Goal: Transaction & Acquisition: Purchase product/service

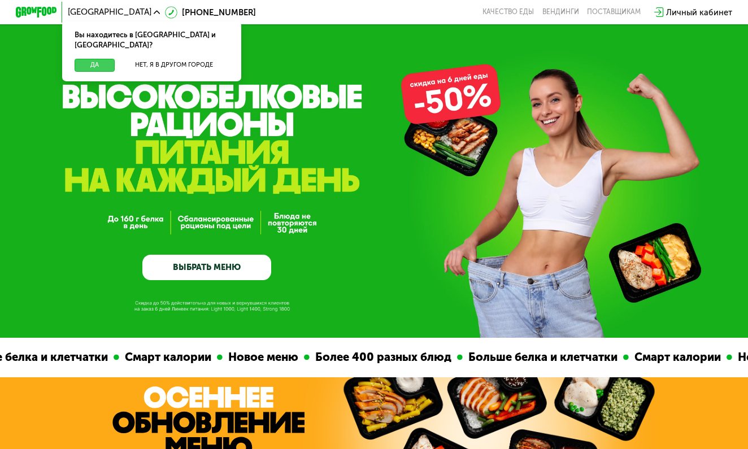
click at [94, 59] on button "Да" at bounding box center [95, 65] width 40 height 12
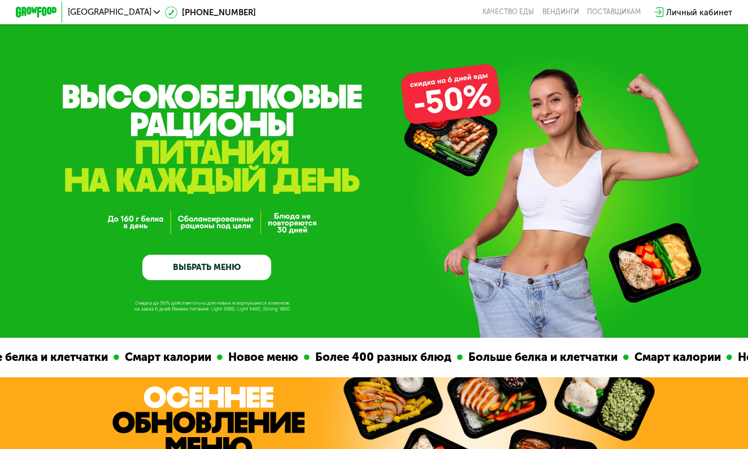
click at [218, 272] on link "ВЫБРАТЬ МЕНЮ" at bounding box center [206, 268] width 129 height 26
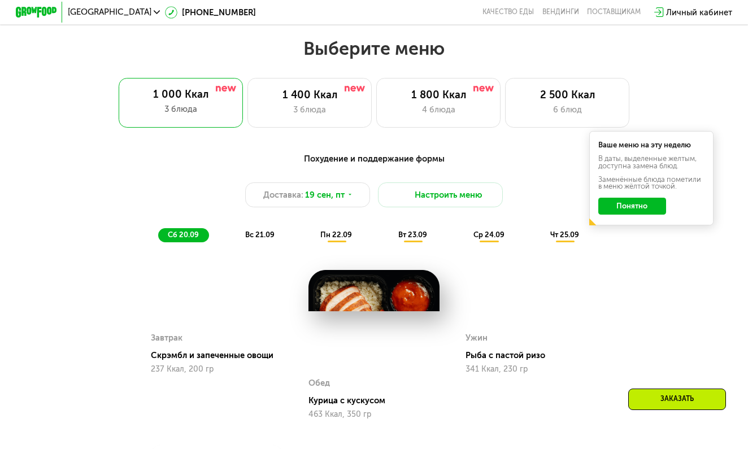
scroll to position [662, 0]
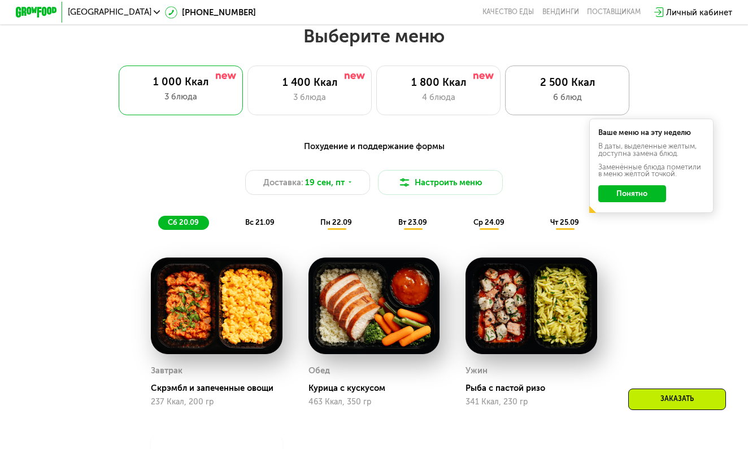
click at [574, 83] on div "2 500 Ккал" at bounding box center [567, 82] width 103 height 12
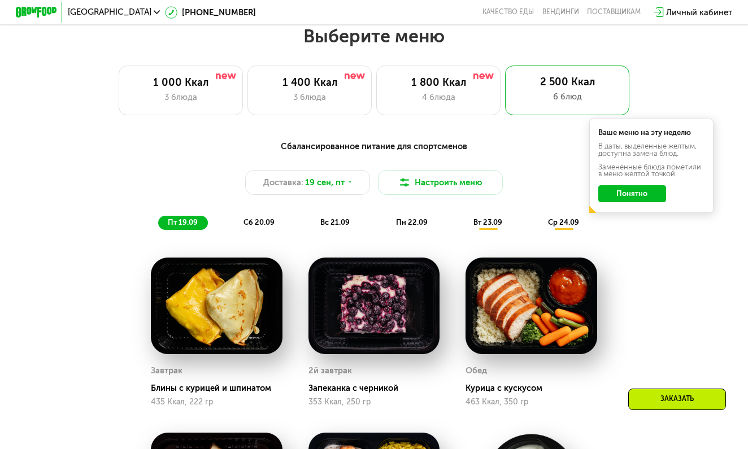
click at [635, 192] on button "Понятно" at bounding box center [632, 193] width 67 height 16
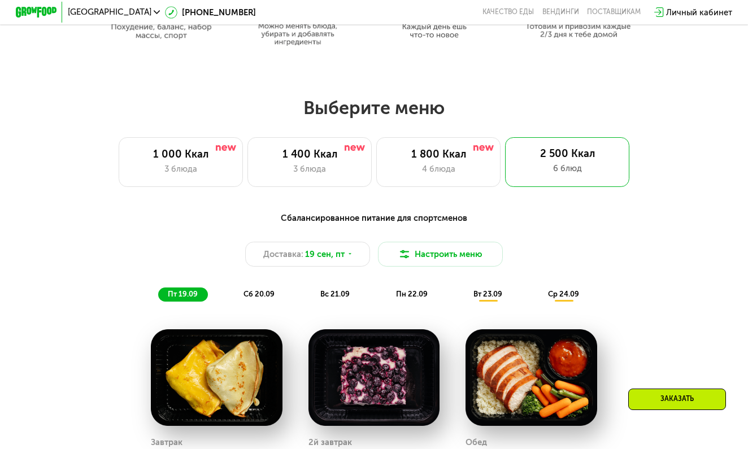
scroll to position [591, 0]
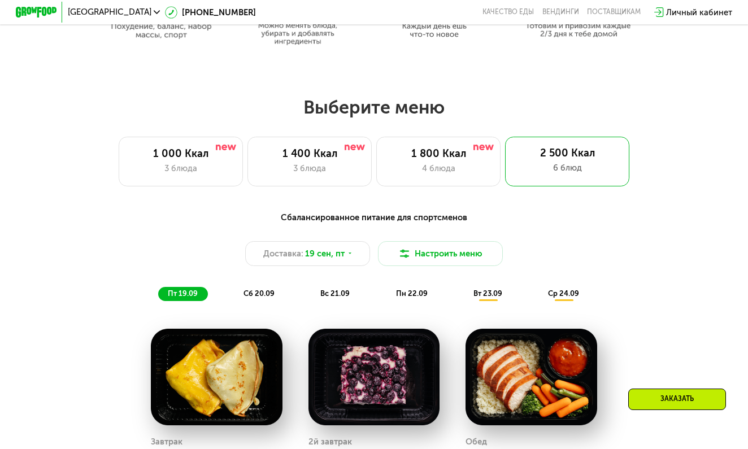
drag, startPoint x: 487, startPoint y: 257, endPoint x: 489, endPoint y: 267, distance: 10.4
click at [489, 267] on div "Сбалансированное питание для спортсменов Доставка: 19 сен, пт Настроить меню пт…" at bounding box center [374, 256] width 615 height 90
click at [475, 252] on button "Настроить меню" at bounding box center [440, 253] width 125 height 25
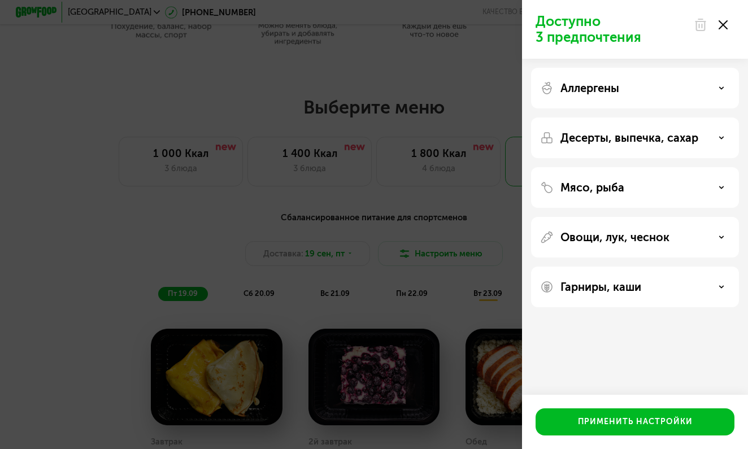
click at [613, 98] on div "Аллергены" at bounding box center [635, 88] width 208 height 41
click at [445, 189] on div "Доступно 3 предпочтения Аллергены Десерты, выпечка, сахар Мясо, рыба Овощи, лук…" at bounding box center [374, 224] width 748 height 449
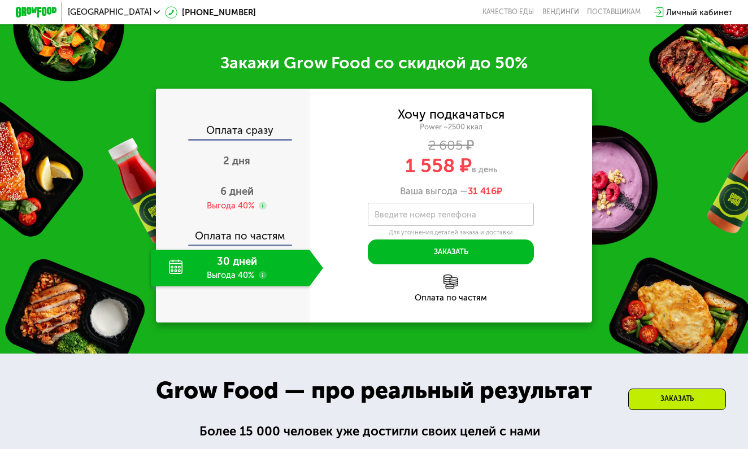
scroll to position [1442, 0]
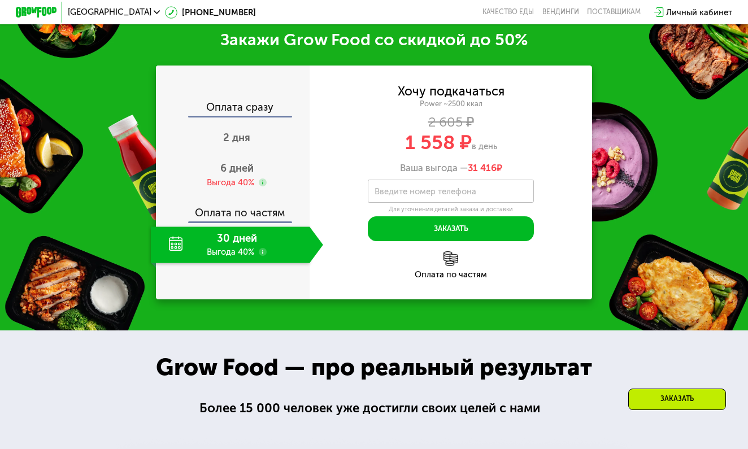
click at [236, 236] on div "30 дней Выгода 40%" at bounding box center [230, 245] width 159 height 36
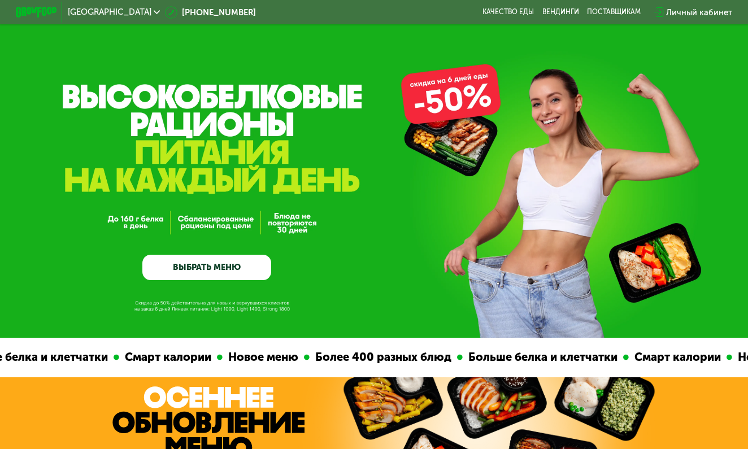
scroll to position [0, 0]
click at [684, 24] on div "Санкт-Петербург 8 (800) 555-21-78 Качество еды Вендинги поставщикам Личный каби…" at bounding box center [374, 12] width 748 height 24
click at [684, 18] on div "Личный кабинет" at bounding box center [699, 12] width 66 height 12
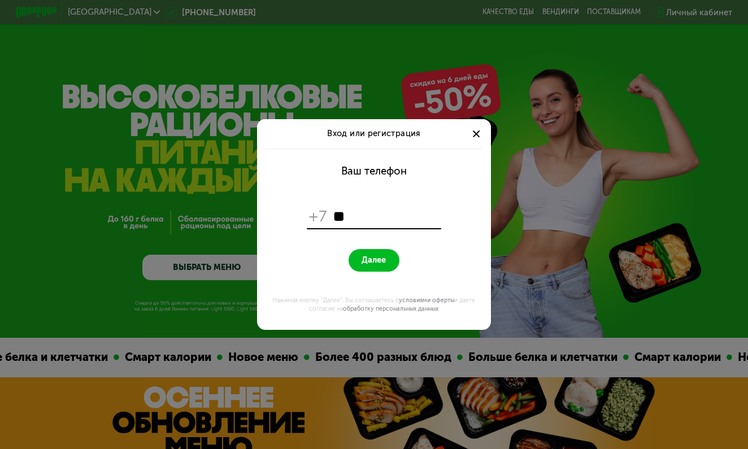
type input "*"
type input "**********"
click at [371, 262] on span "Далее" at bounding box center [374, 260] width 24 height 10
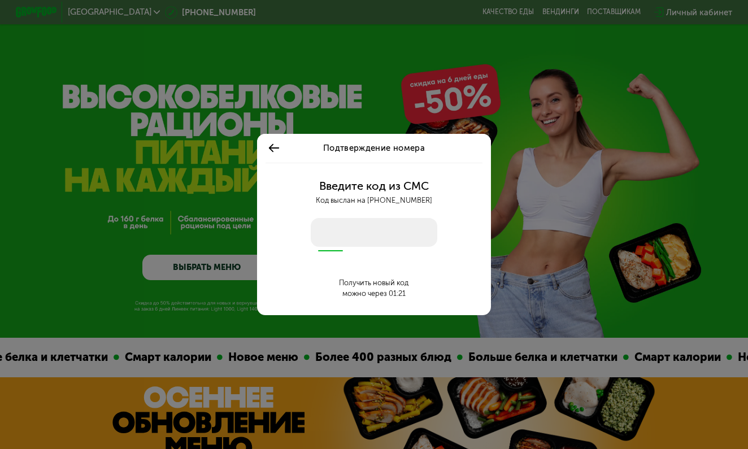
click at [349, 233] on input "number" at bounding box center [374, 232] width 127 height 29
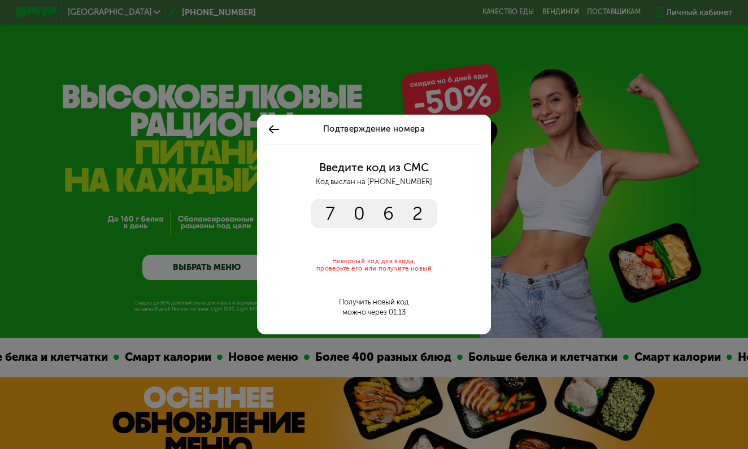
click at [363, 205] on input "****" at bounding box center [374, 213] width 127 height 29
click at [436, 216] on input "****" at bounding box center [374, 213] width 127 height 29
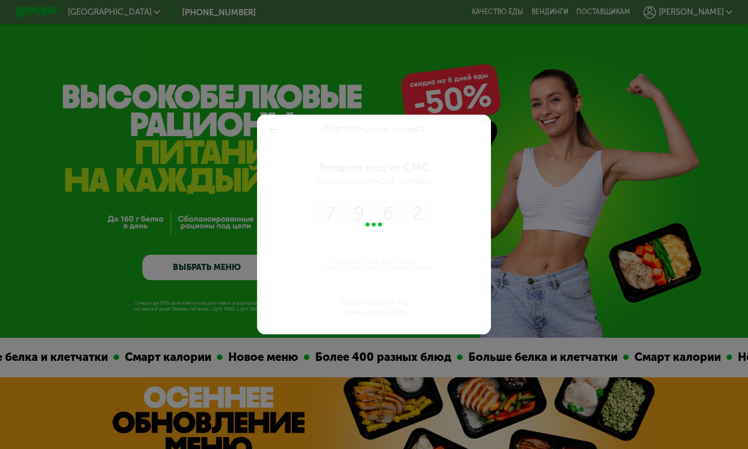
type input "****"
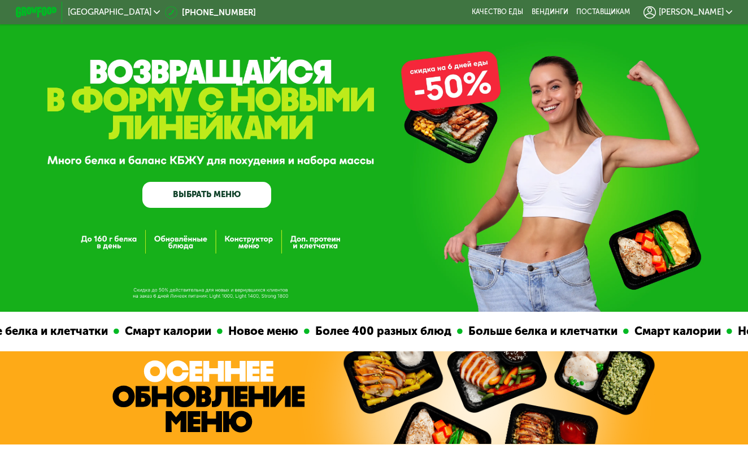
click at [230, 196] on link "ВЫБРАТЬ МЕНЮ" at bounding box center [206, 195] width 129 height 26
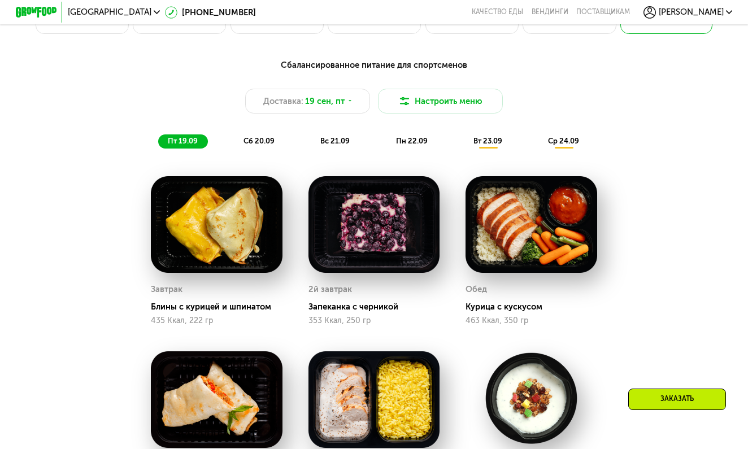
scroll to position [539, 0]
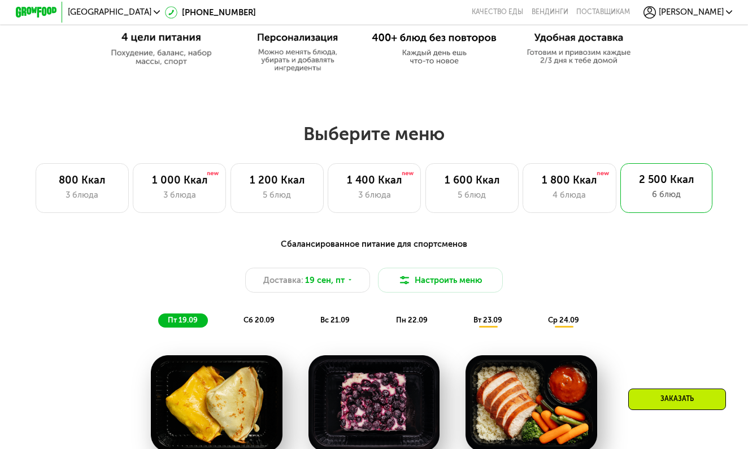
click at [715, 6] on div "Михаил" at bounding box center [688, 12] width 89 height 12
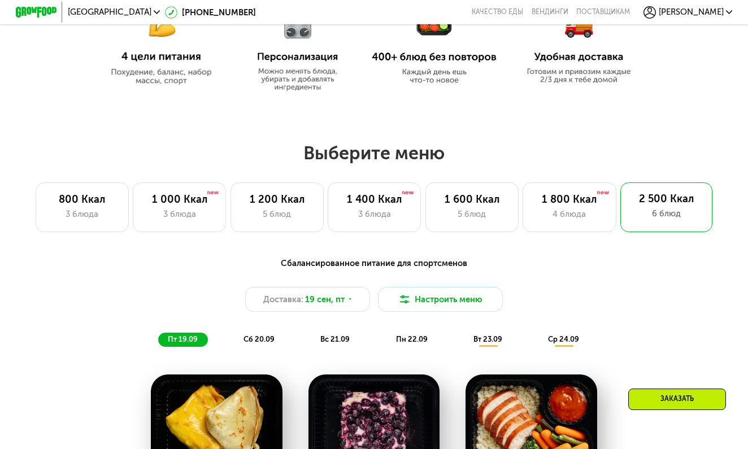
scroll to position [435, 0]
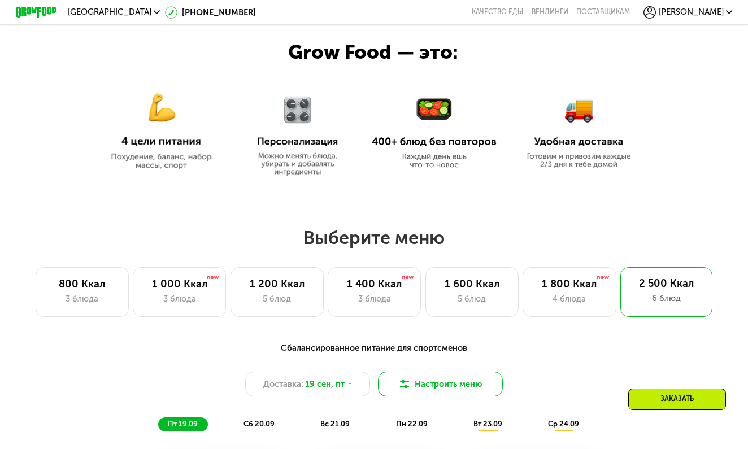
click at [414, 389] on button "Настроить меню" at bounding box center [440, 384] width 125 height 25
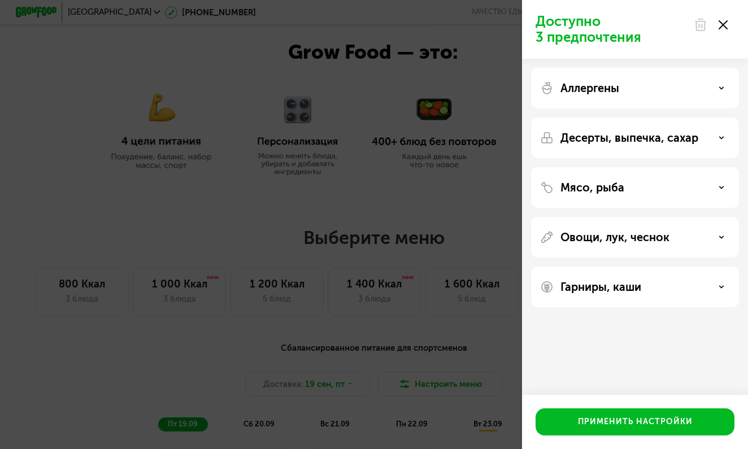
click at [647, 93] on div "Аллергены" at bounding box center [635, 88] width 190 height 14
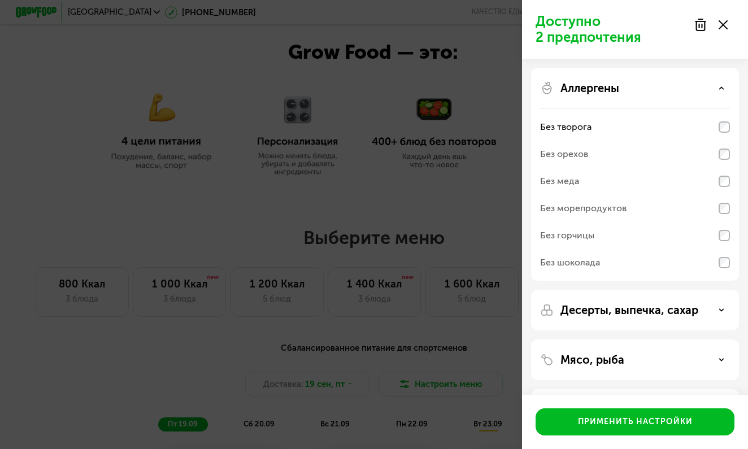
click at [675, 300] on div "Десерты, выпечка, сахар" at bounding box center [635, 310] width 208 height 41
click at [677, 308] on p "Десерты, выпечка, сахар" at bounding box center [630, 311] width 138 height 14
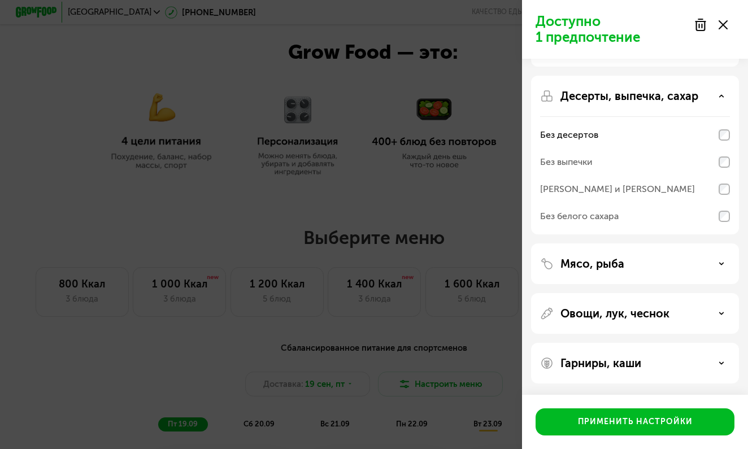
scroll to position [214, 0]
click at [673, 362] on div "Гарниры, каши" at bounding box center [635, 364] width 190 height 14
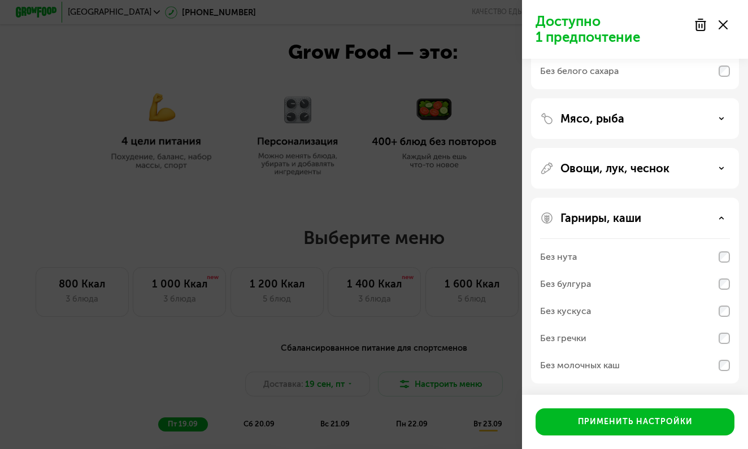
scroll to position [359, 0]
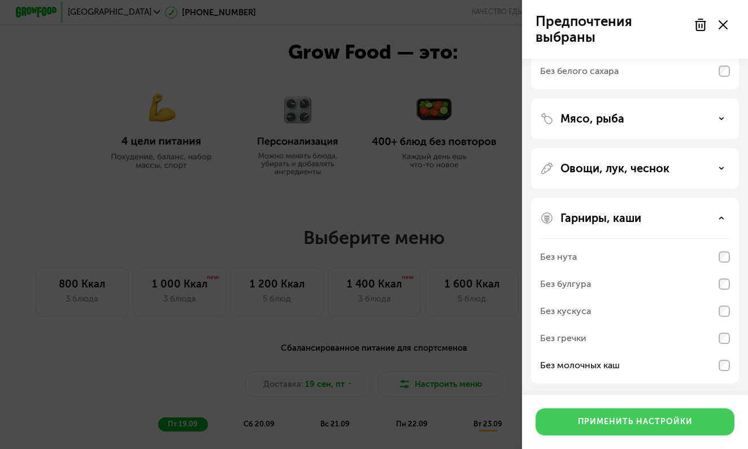
click at [632, 426] on div "Применить настройки" at bounding box center [635, 422] width 115 height 11
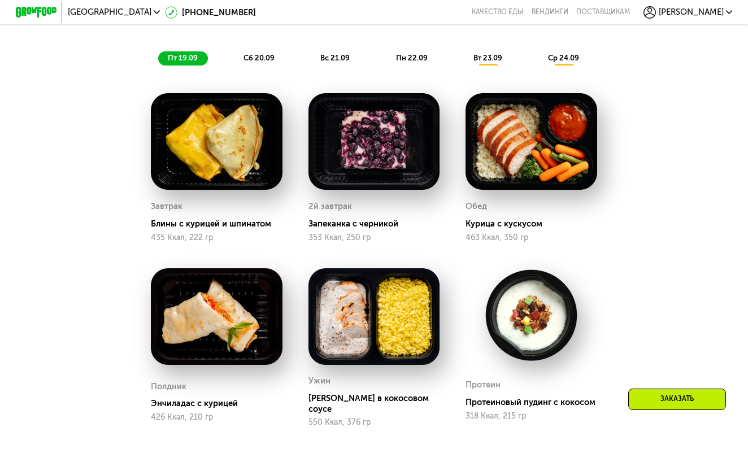
scroll to position [829, 0]
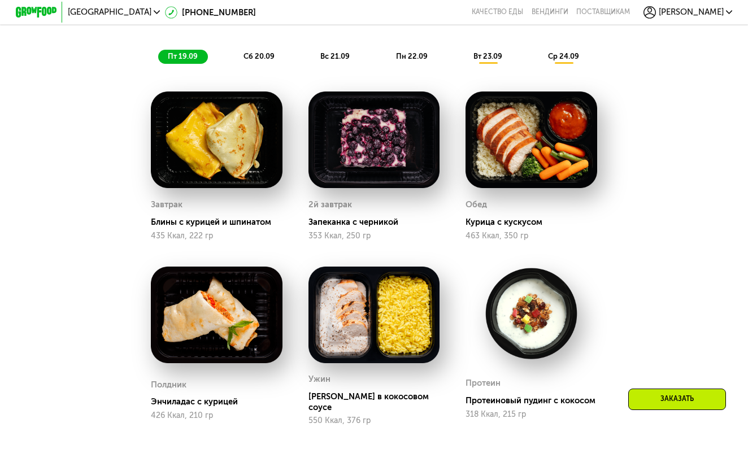
click at [253, 54] on span "сб 20.09" at bounding box center [259, 56] width 31 height 8
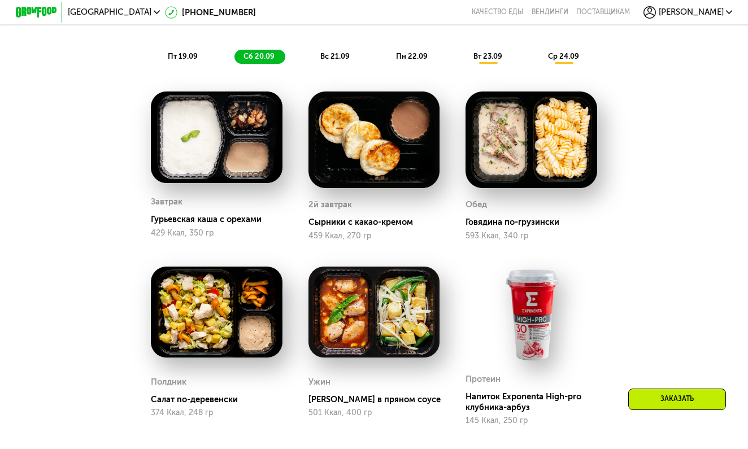
click at [335, 62] on div "вс 21.09" at bounding box center [335, 57] width 49 height 15
click at [415, 57] on span "пн 22.09" at bounding box center [412, 56] width 32 height 8
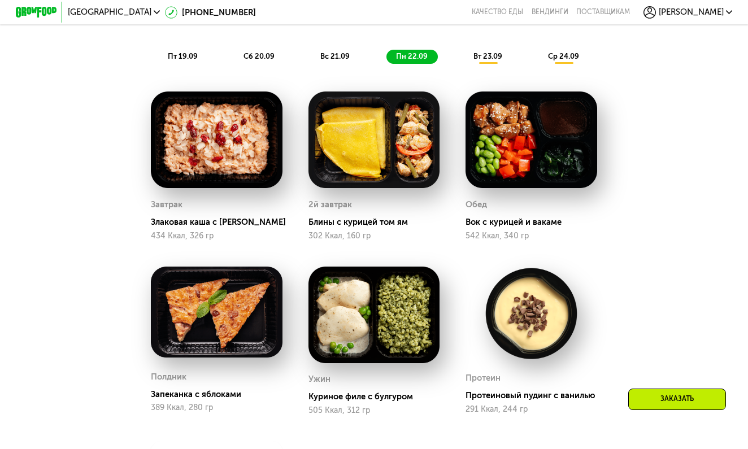
click at [343, 50] on div "вс 21.09" at bounding box center [335, 57] width 49 height 15
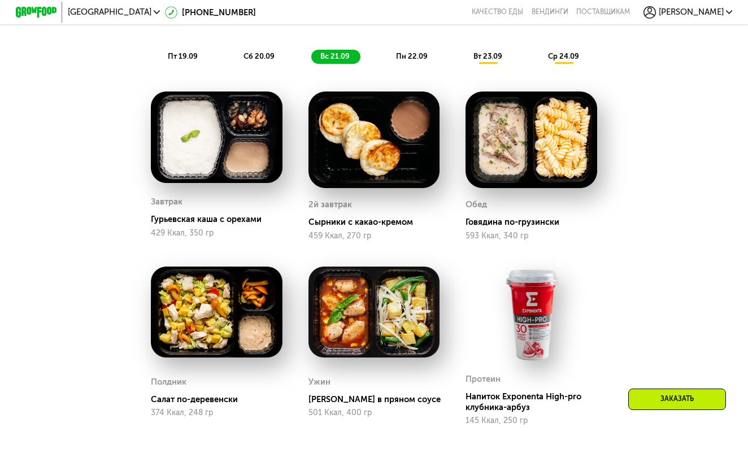
click at [411, 55] on span "пн 22.09" at bounding box center [412, 56] width 32 height 8
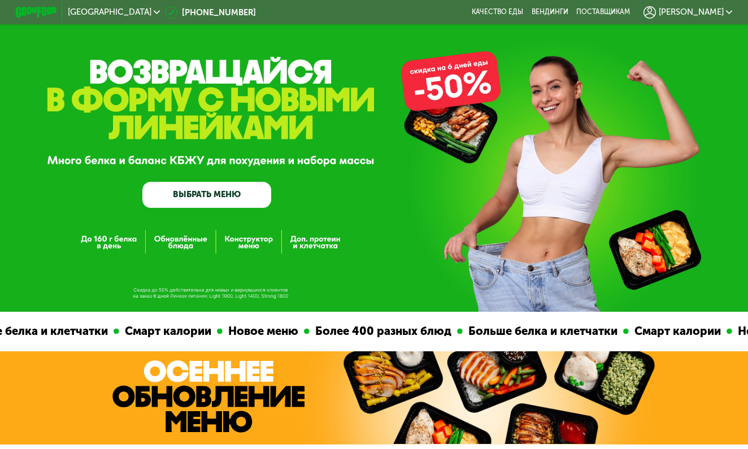
scroll to position [0, 0]
click at [183, 201] on link "ВЫБРАТЬ МЕНЮ" at bounding box center [206, 195] width 129 height 26
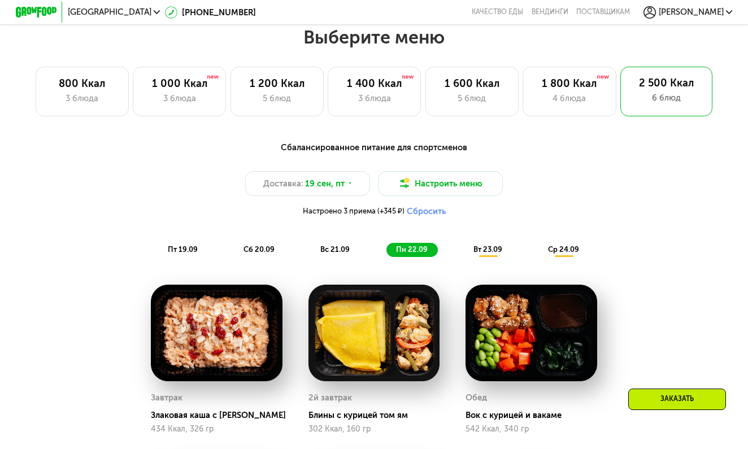
scroll to position [637, 0]
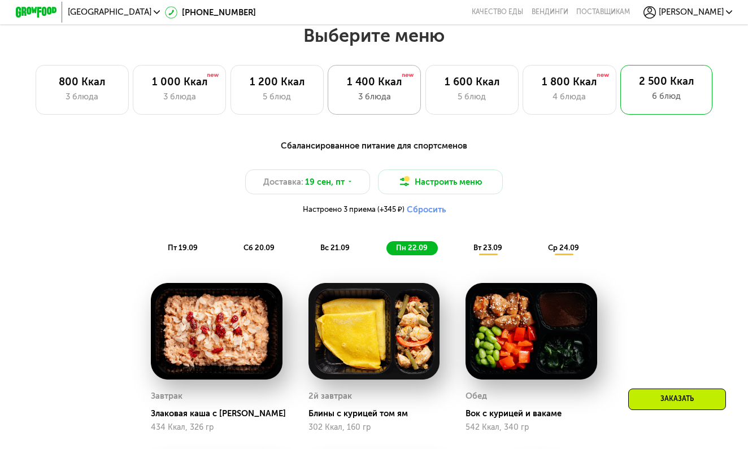
click at [392, 96] on div "3 блюда" at bounding box center [374, 96] width 71 height 12
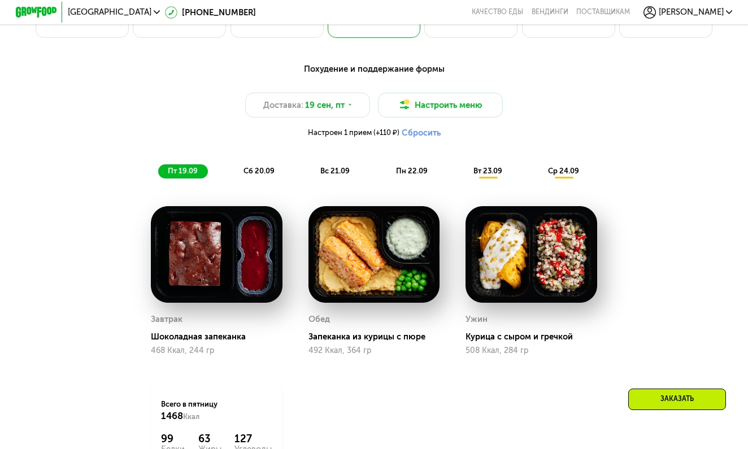
scroll to position [709, 0]
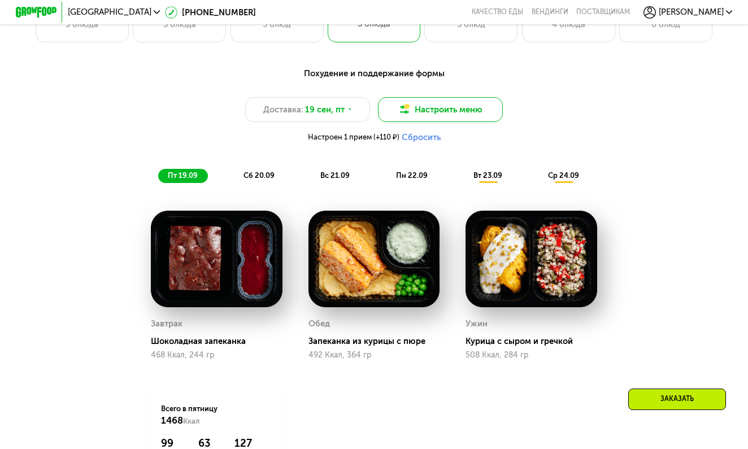
click at [469, 102] on button "Настроить меню" at bounding box center [440, 109] width 125 height 25
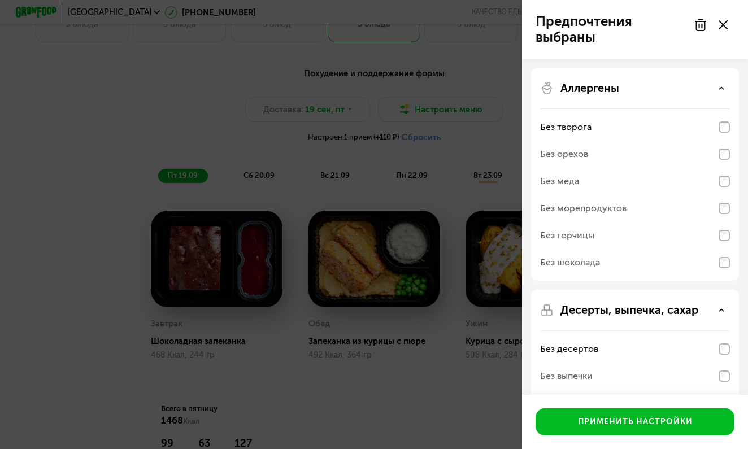
scroll to position [0, 0]
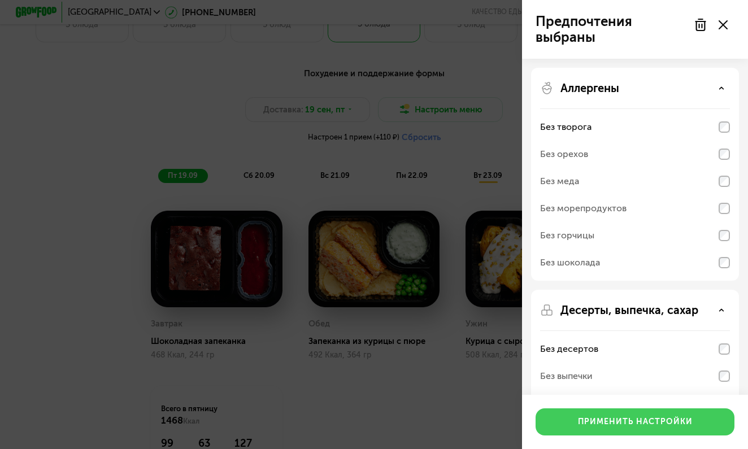
click at [638, 425] on div "Применить настройки" at bounding box center [635, 422] width 115 height 11
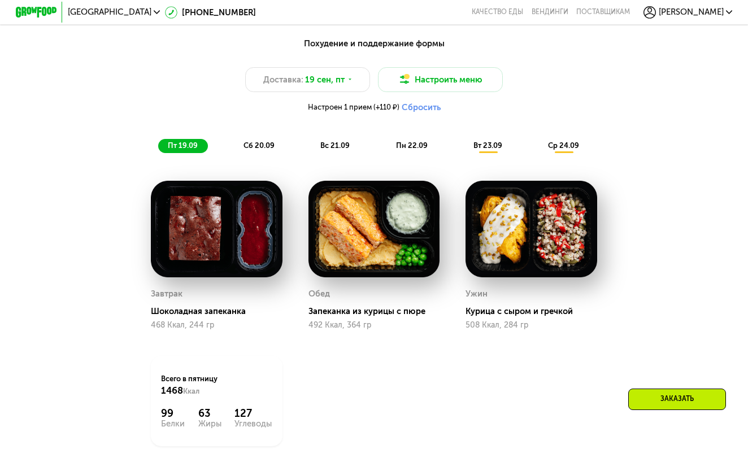
scroll to position [733, 0]
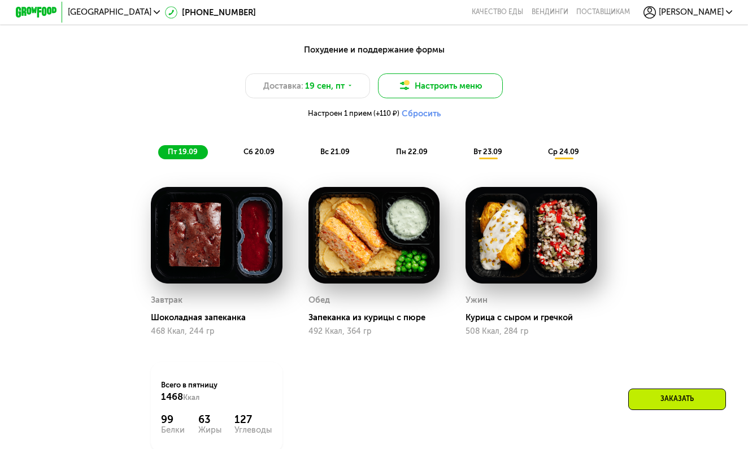
click at [470, 85] on button "Настроить меню" at bounding box center [440, 85] width 125 height 25
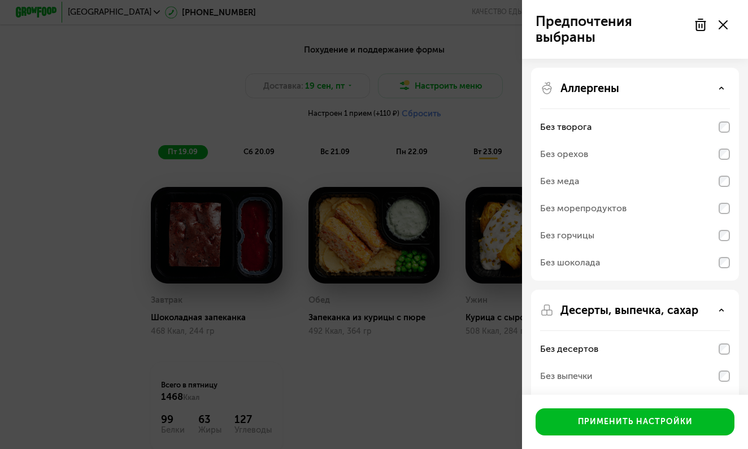
scroll to position [0, 0]
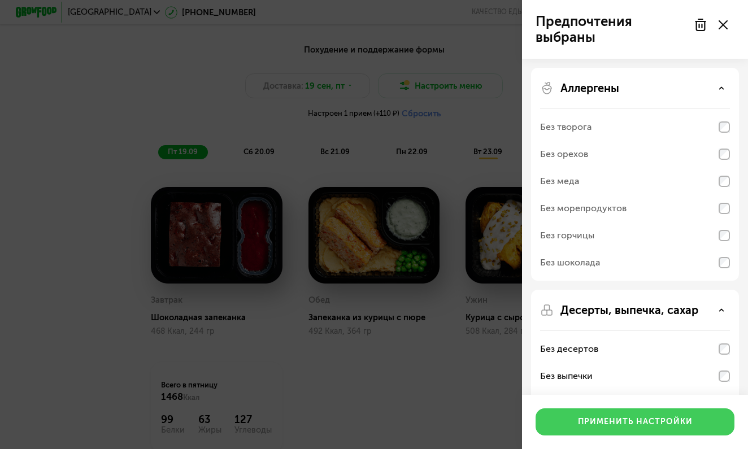
click at [635, 415] on button "Применить настройки" at bounding box center [635, 422] width 199 height 27
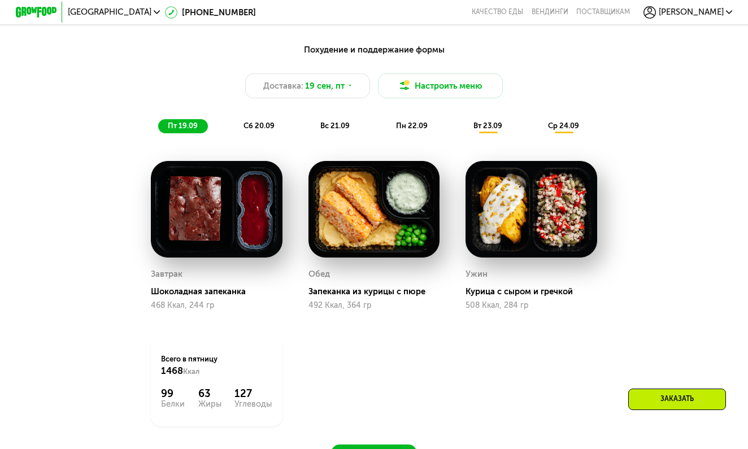
click at [258, 123] on span "сб 20.09" at bounding box center [259, 126] width 31 height 8
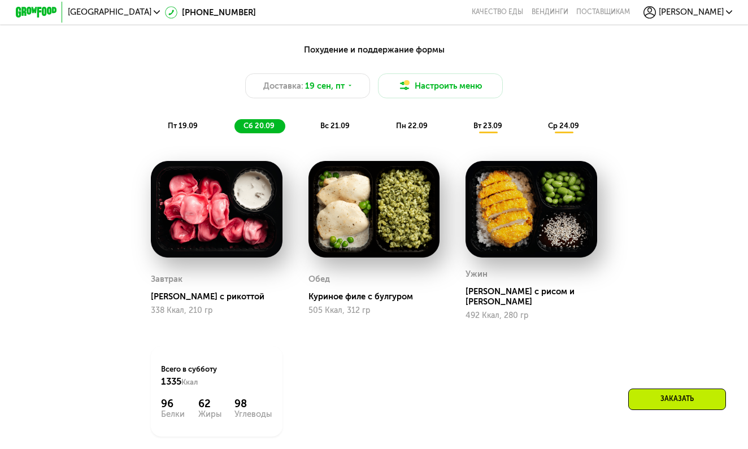
click at [343, 120] on div "вс 21.09" at bounding box center [335, 126] width 49 height 15
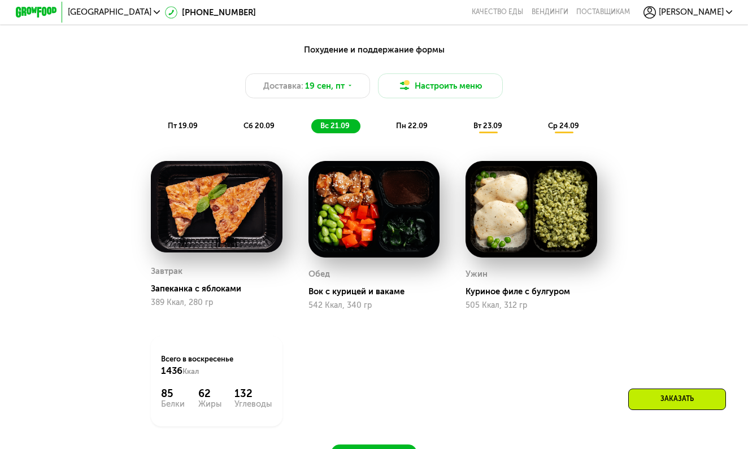
click at [416, 124] on span "пн 22.09" at bounding box center [412, 126] width 32 height 8
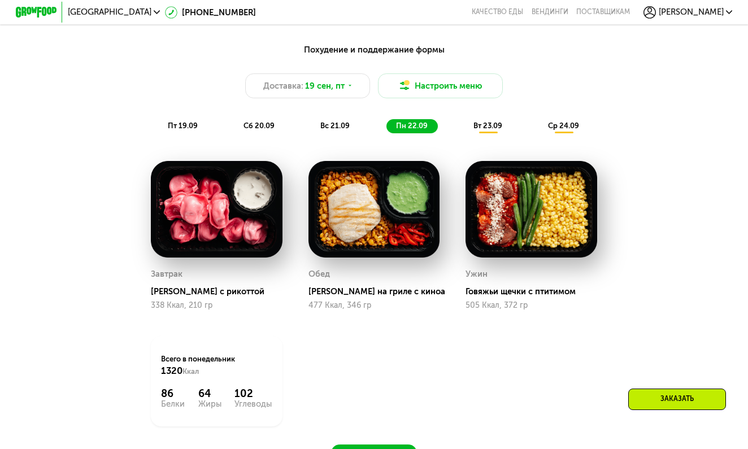
click at [488, 127] on span "вт 23.09" at bounding box center [488, 126] width 29 height 8
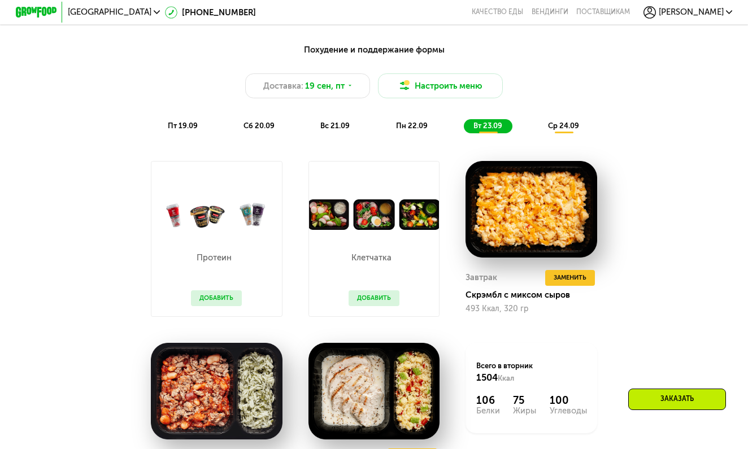
click at [569, 127] on span "ср 24.09" at bounding box center [563, 126] width 31 height 8
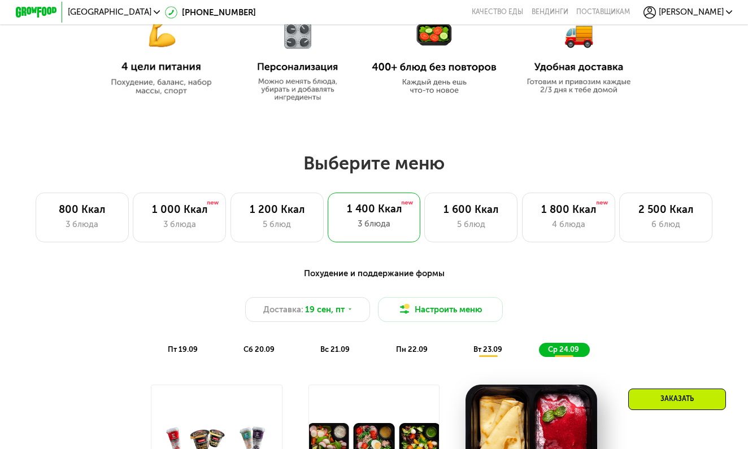
scroll to position [523, 0]
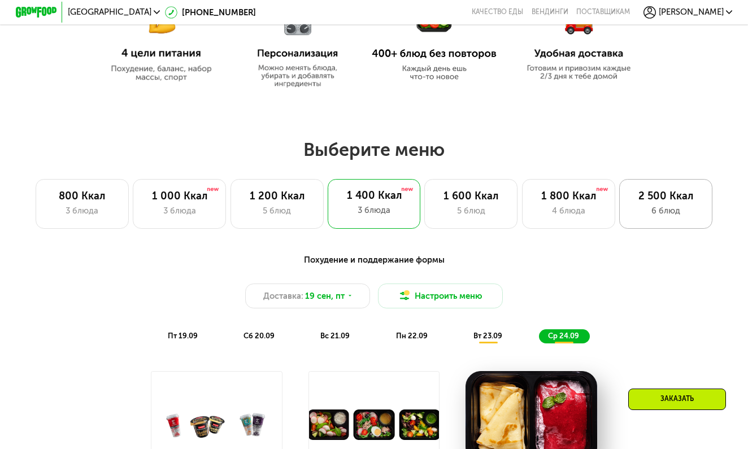
click at [664, 214] on div "6 блюд" at bounding box center [666, 211] width 71 height 12
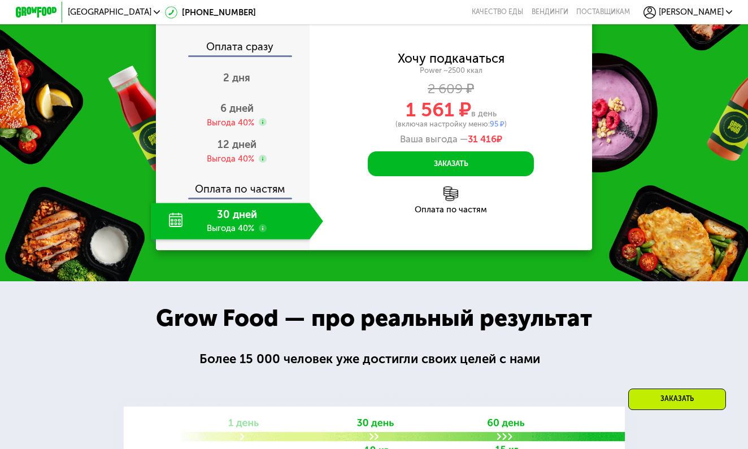
scroll to position [1493, 0]
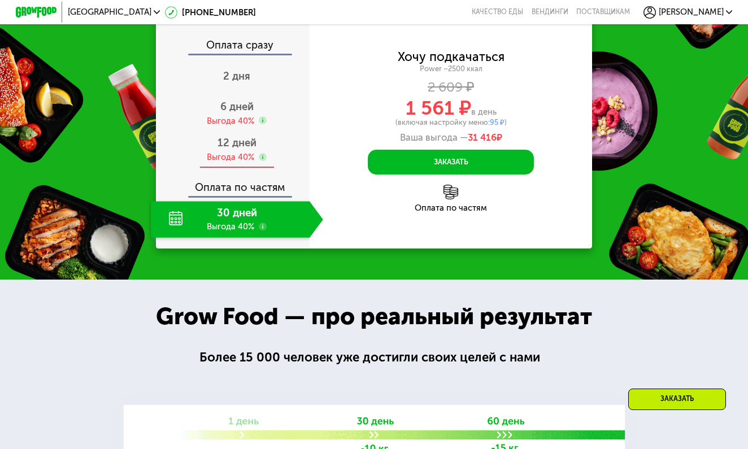
click at [248, 137] on span "12 дней" at bounding box center [237, 143] width 39 height 12
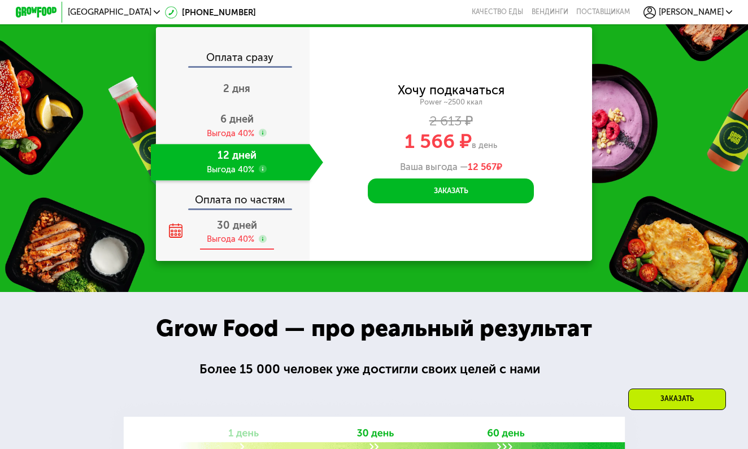
click at [240, 226] on span "30 дней" at bounding box center [237, 225] width 40 height 12
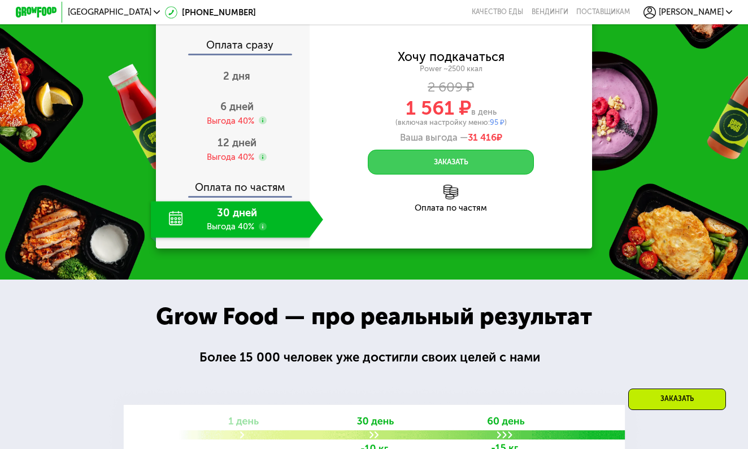
click at [469, 150] on button "Заказать" at bounding box center [451, 162] width 166 height 25
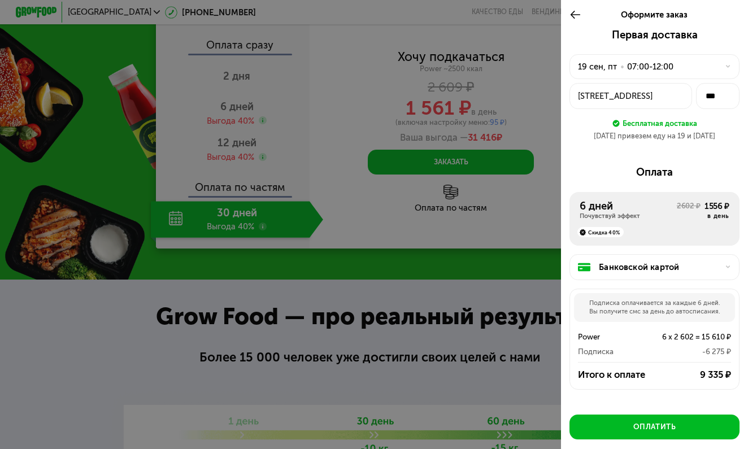
click at [489, 168] on div at bounding box center [374, 224] width 748 height 449
click at [578, 14] on icon at bounding box center [576, 14] width 12 height 12
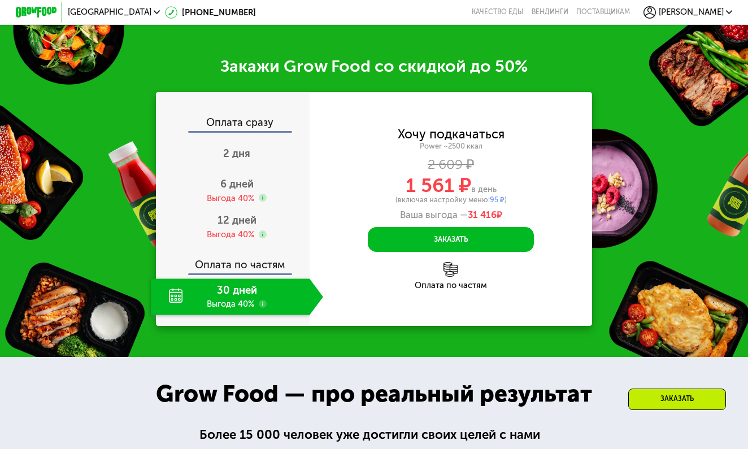
scroll to position [1421, 0]
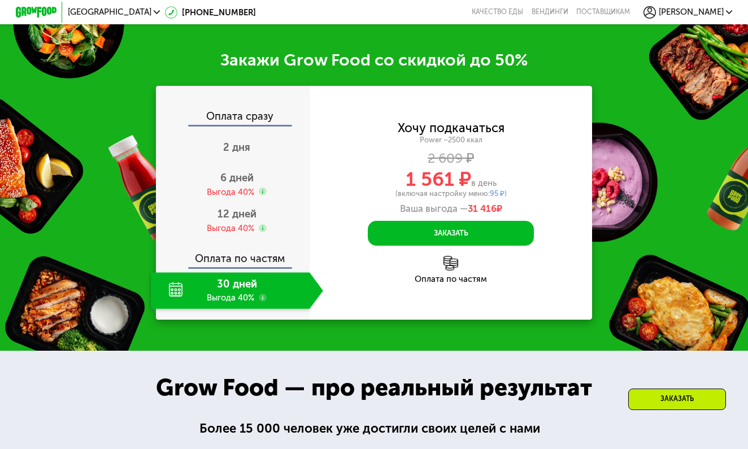
click at [229, 272] on div "30 дней Выгода 40%" at bounding box center [230, 290] width 159 height 36
click at [261, 294] on use at bounding box center [263, 298] width 8 height 8
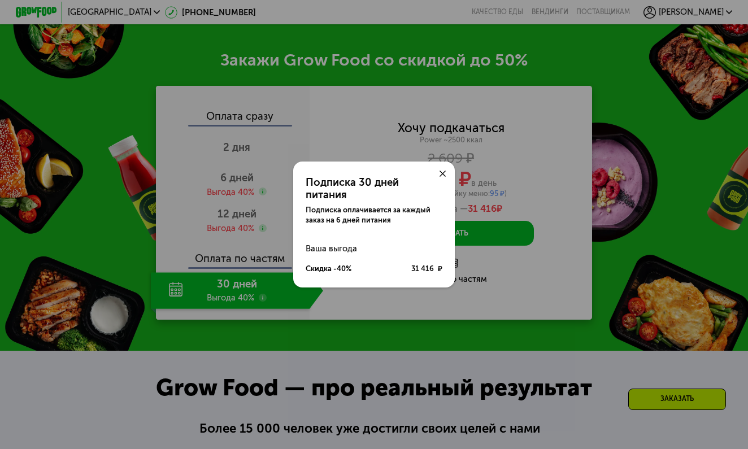
click at [261, 283] on div "Подписка 30 дней питания Подписка оплачивается за каждый заказ на 6 дней питани…" at bounding box center [374, 224] width 748 height 449
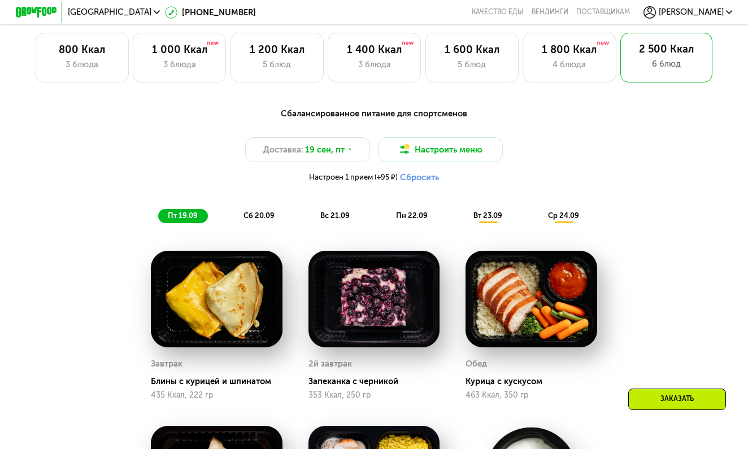
scroll to position [670, 0]
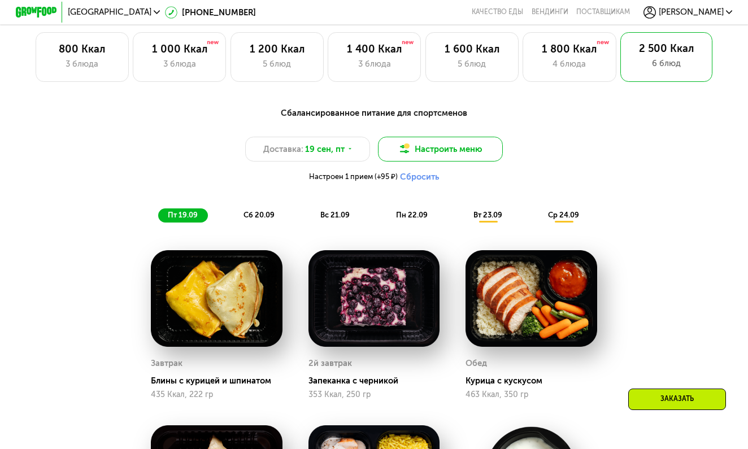
click at [484, 147] on button "Настроить меню" at bounding box center [440, 149] width 125 height 25
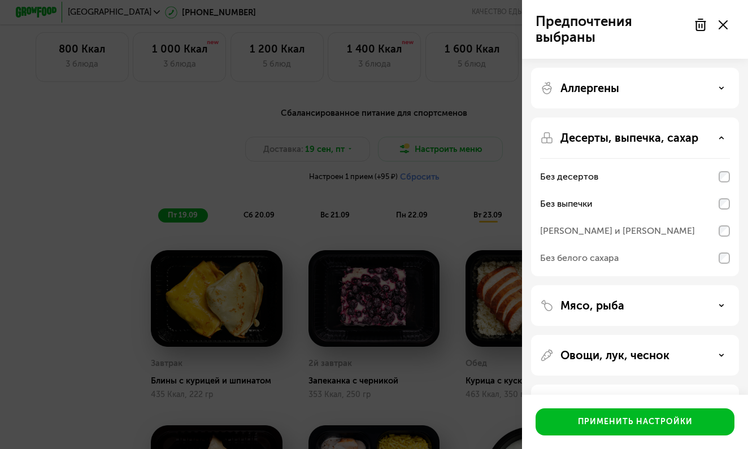
click at [478, 152] on div "Предпочтения выбраны Аллергены Десерты, выпечка, сахар Без десертов Без выпечки…" at bounding box center [374, 224] width 748 height 449
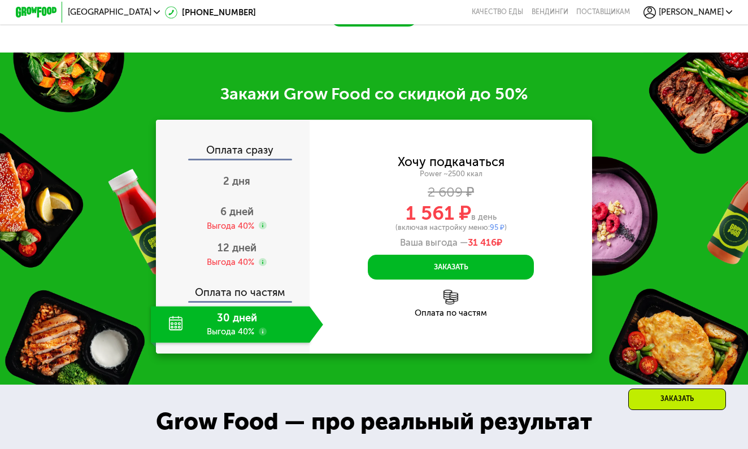
scroll to position [1358, 0]
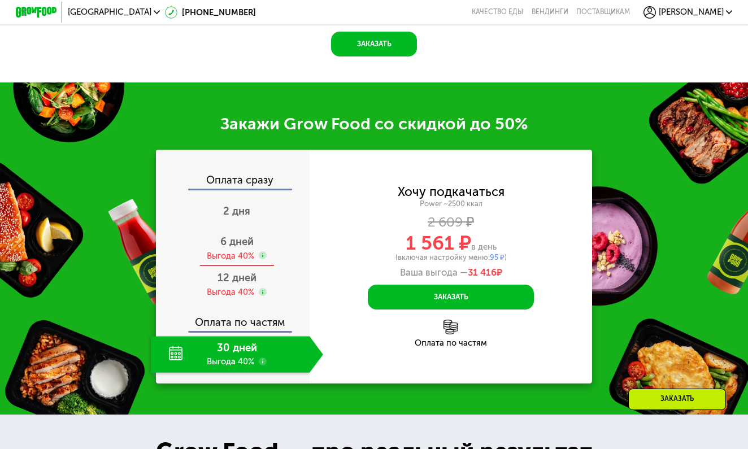
click at [227, 236] on span "6 дней" at bounding box center [236, 242] width 33 height 12
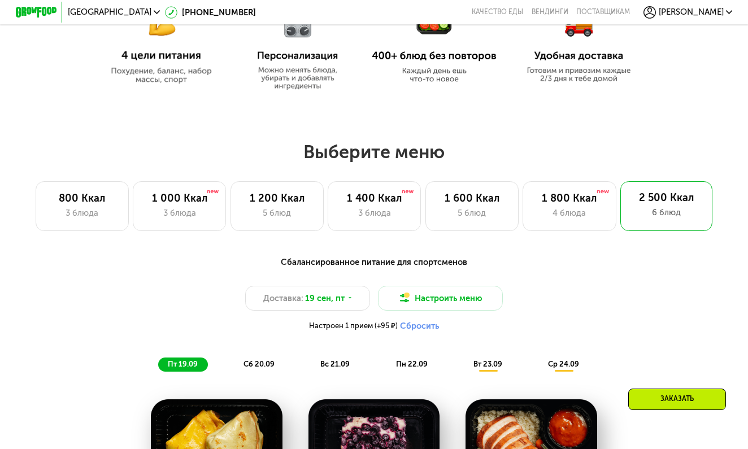
scroll to position [580, 0]
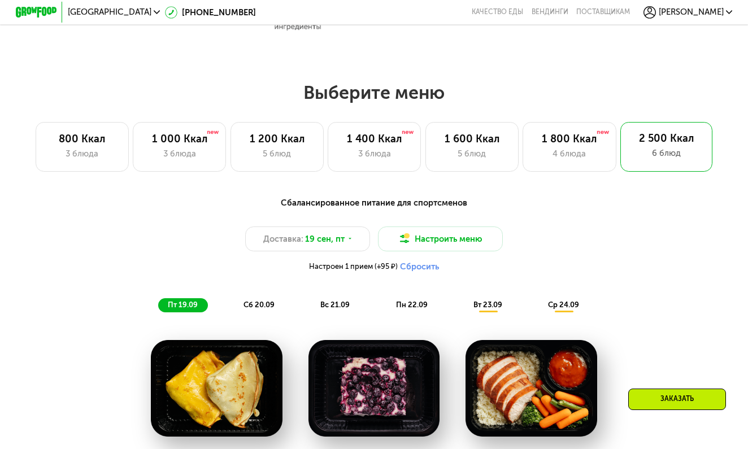
click at [662, 402] on div "Заказать" at bounding box center [677, 399] width 98 height 21
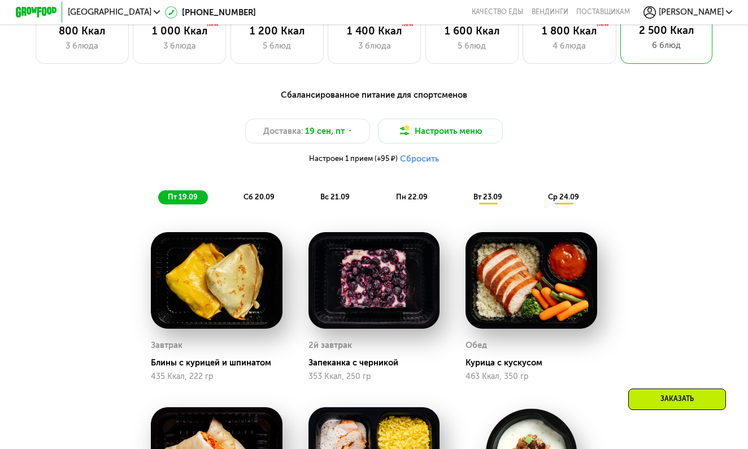
scroll to position [784, 0]
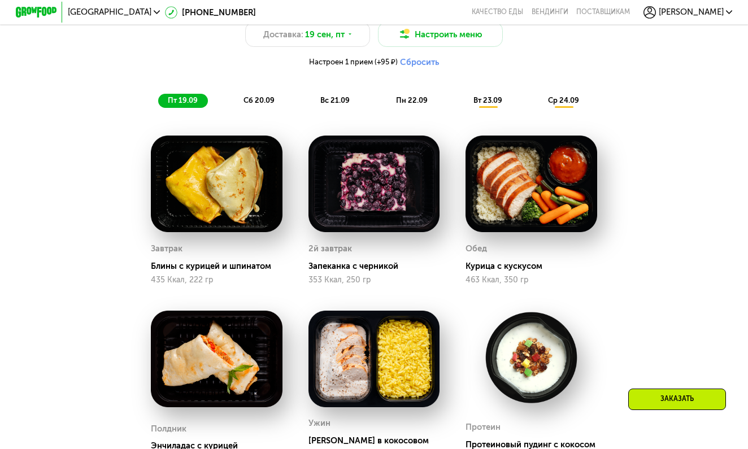
click at [691, 397] on div "Заказать" at bounding box center [677, 399] width 98 height 21
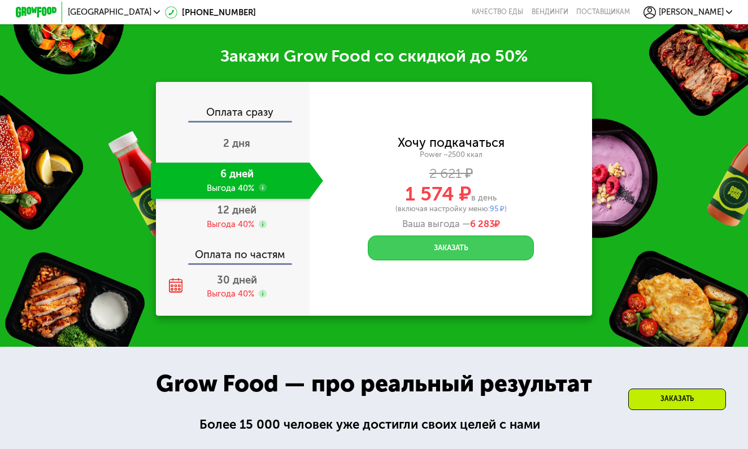
click at [444, 236] on button "Заказать" at bounding box center [451, 248] width 166 height 25
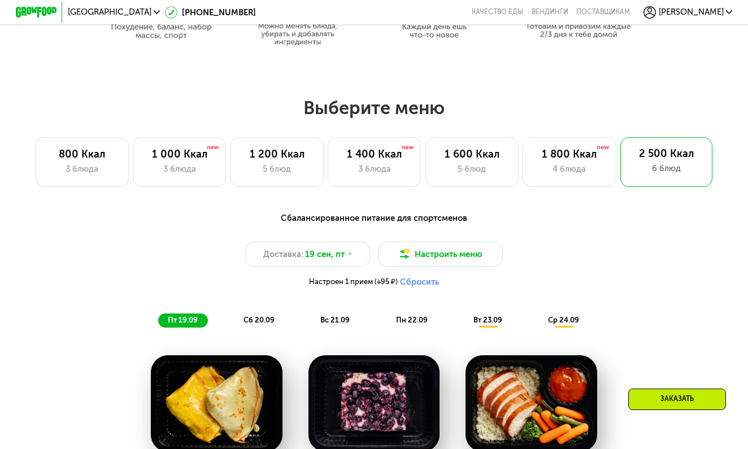
scroll to position [576, 0]
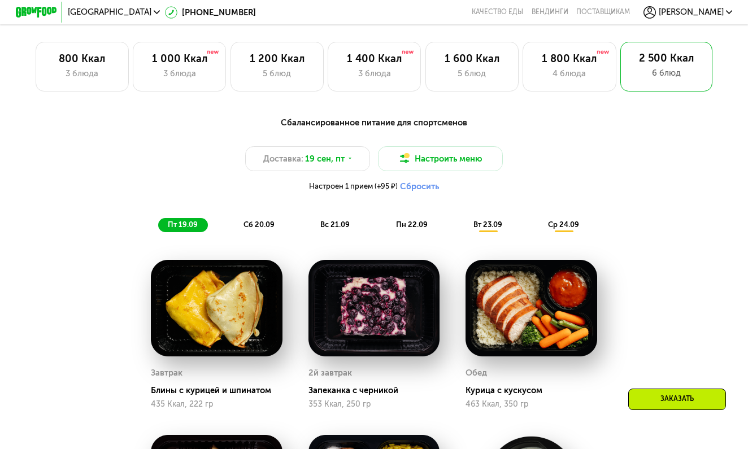
click at [669, 404] on div "Заказать" at bounding box center [677, 399] width 98 height 21
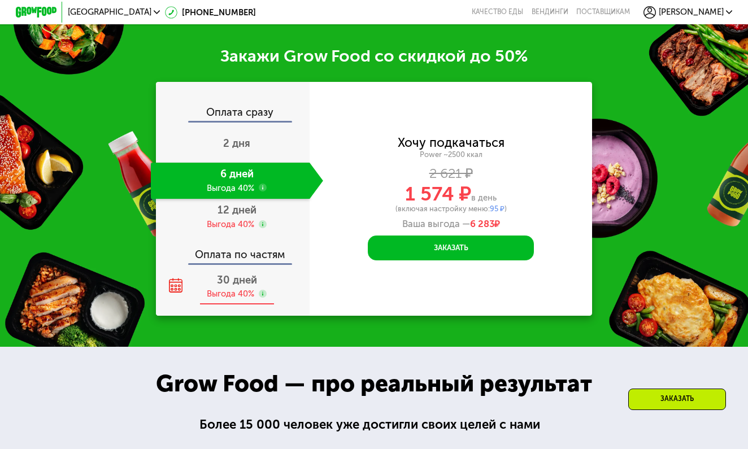
click at [228, 288] on div "Выгода 40%" at bounding box center [230, 293] width 47 height 11
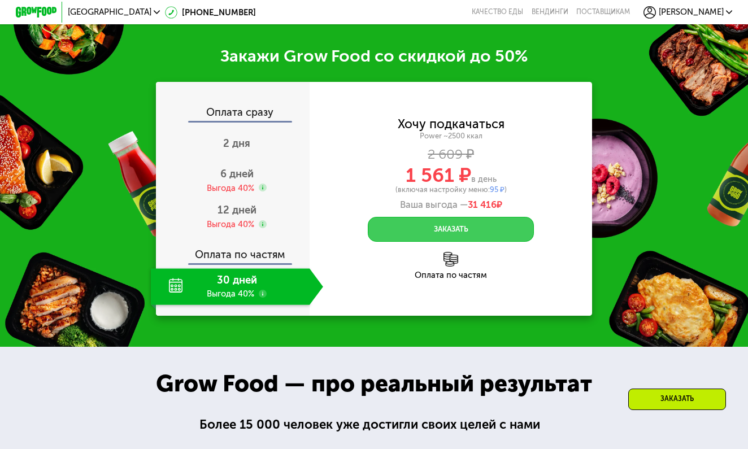
click at [484, 217] on button "Заказать" at bounding box center [451, 229] width 166 height 25
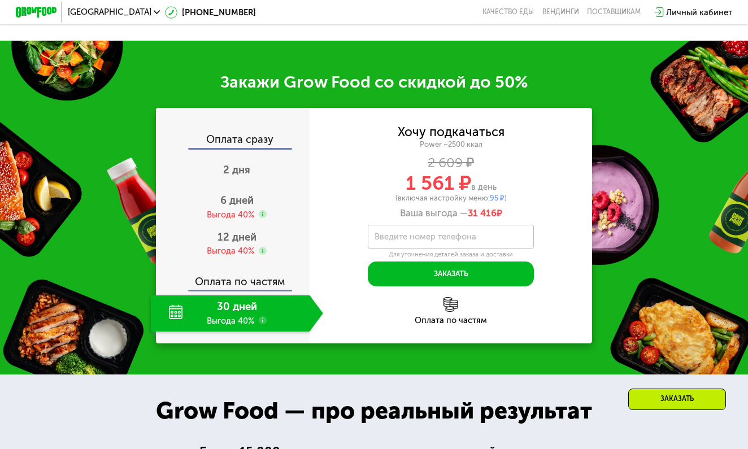
click at [436, 234] on label "Введите номер телефона" at bounding box center [426, 237] width 102 height 6
click at [436, 225] on input "Введите номер телефона" at bounding box center [451, 236] width 166 height 23
click at [215, 226] on div "12 дней Выгода 40%" at bounding box center [237, 244] width 172 height 36
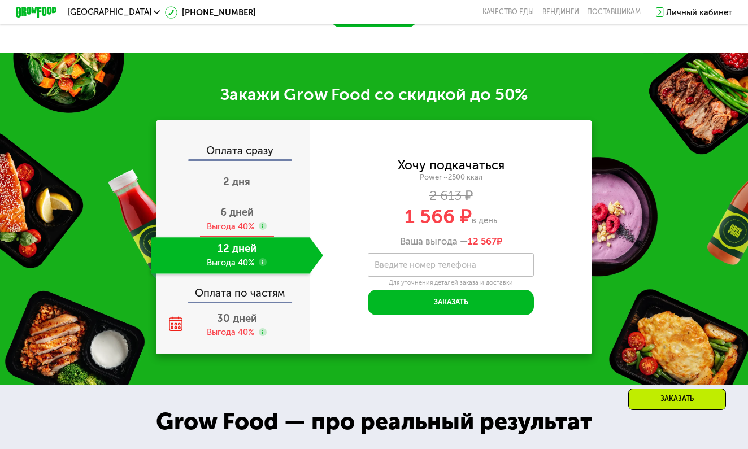
click at [242, 221] on div "Выгода 40%" at bounding box center [230, 226] width 47 height 11
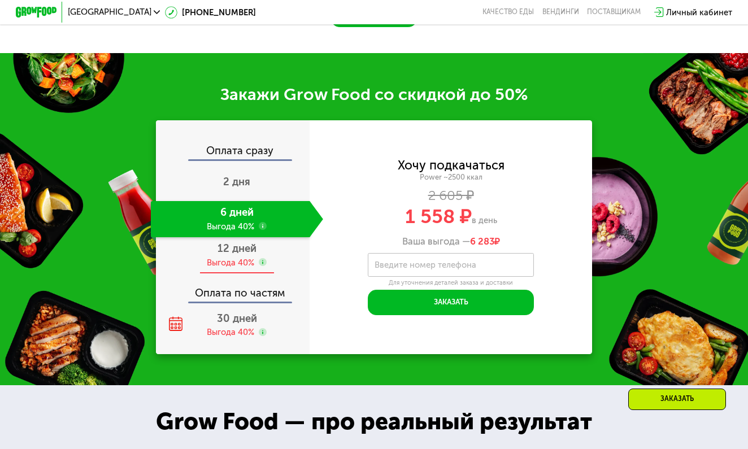
click at [241, 250] on span "12 дней" at bounding box center [237, 248] width 39 height 12
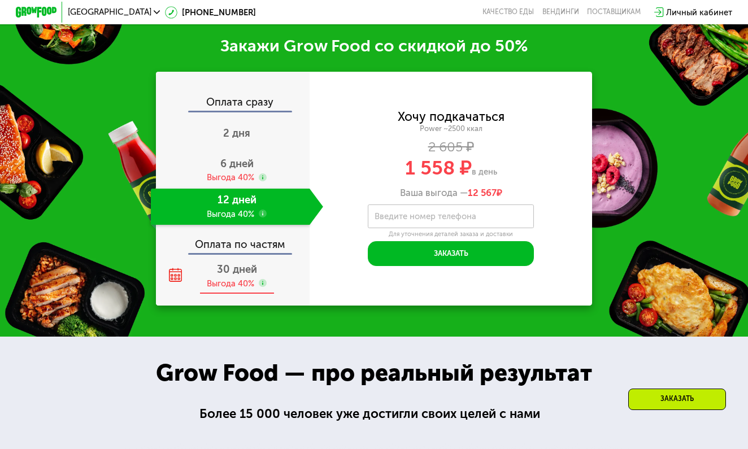
click at [246, 328] on div "Закажи Grow Food со скидкой до 50% Оплата сразу 2 дня 6 дней Выгода 40% 12 дней…" at bounding box center [374, 171] width 748 height 332
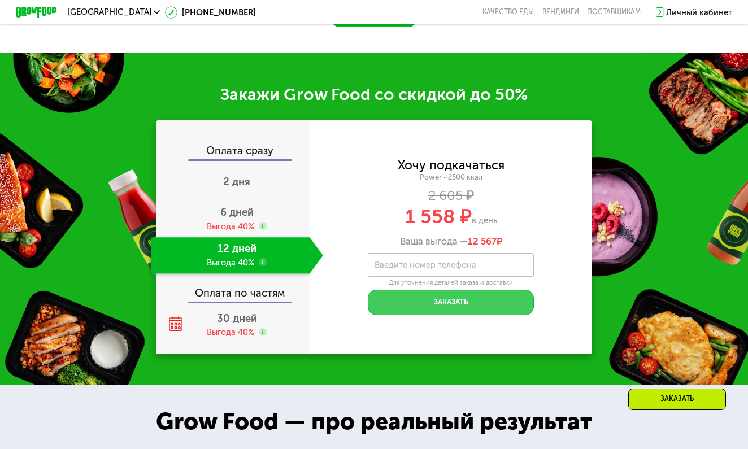
click at [479, 301] on button "Заказать" at bounding box center [451, 302] width 166 height 25
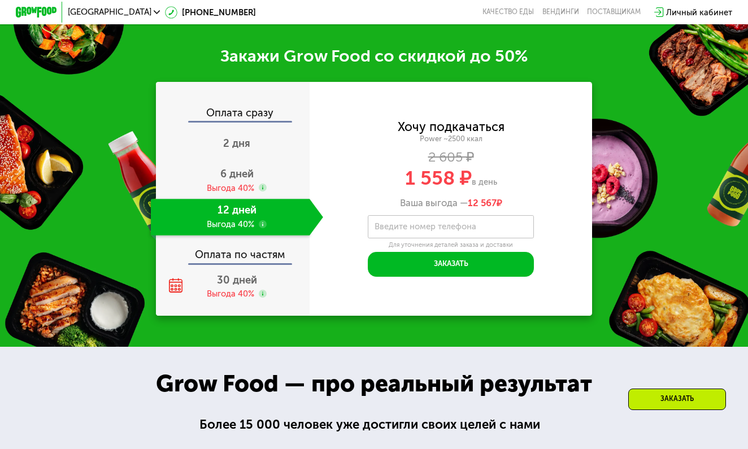
click at [239, 214] on div "12 дней Выгода 40%" at bounding box center [230, 217] width 159 height 36
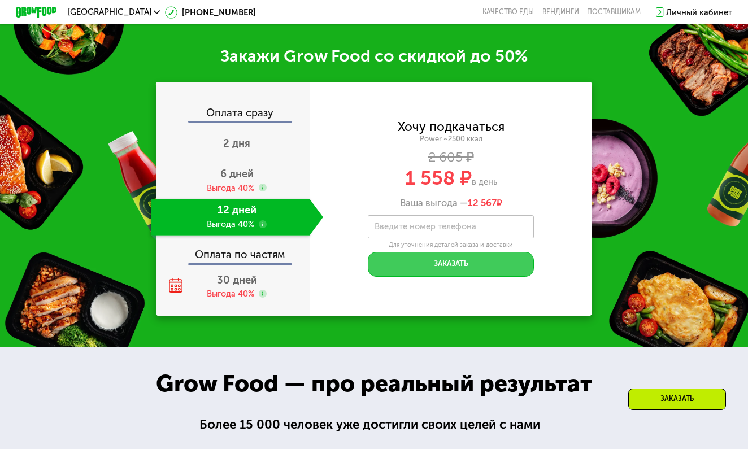
click at [478, 256] on button "Заказать" at bounding box center [451, 264] width 166 height 25
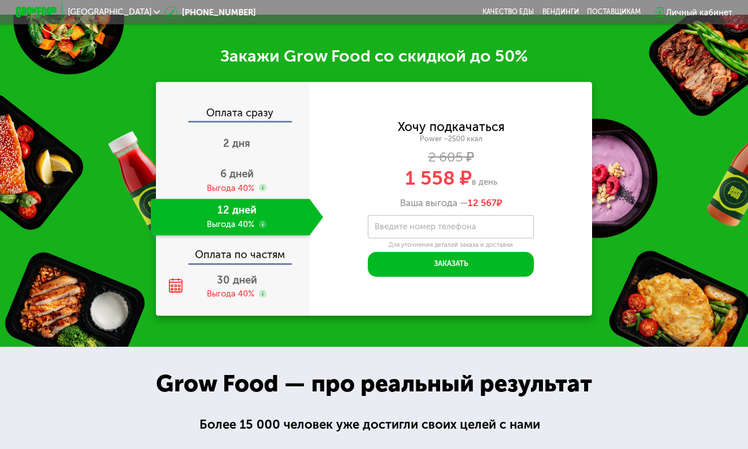
scroll to position [0, 0]
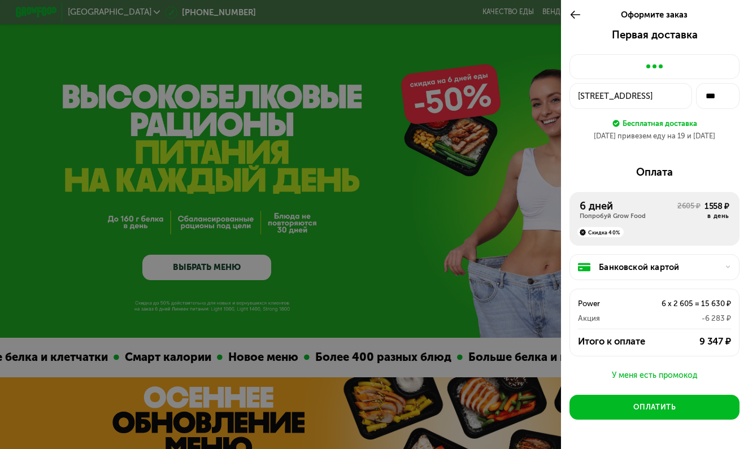
click at [575, 15] on use at bounding box center [575, 15] width 10 height 8
click at [643, 67] on div at bounding box center [655, 66] width 171 height 25
drag, startPoint x: 647, startPoint y: 65, endPoint x: 681, endPoint y: 65, distance: 33.9
click at [681, 65] on div at bounding box center [655, 66] width 171 height 25
drag, startPoint x: 675, startPoint y: 63, endPoint x: 633, endPoint y: 62, distance: 41.9
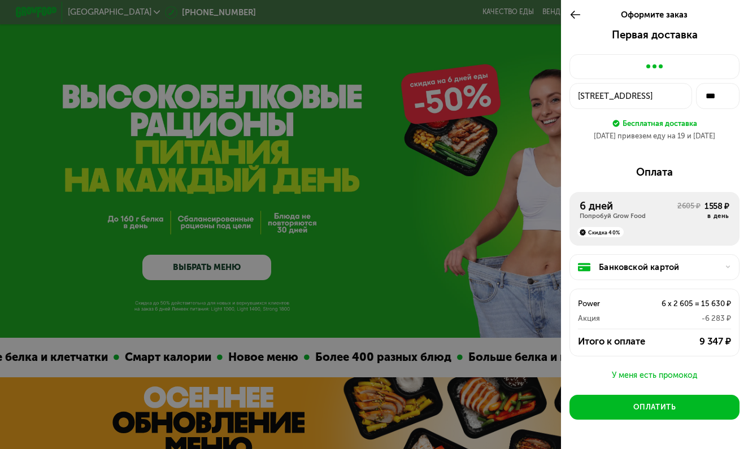
click at [633, 62] on div at bounding box center [655, 66] width 171 height 25
click at [574, 14] on icon at bounding box center [576, 14] width 12 height 12
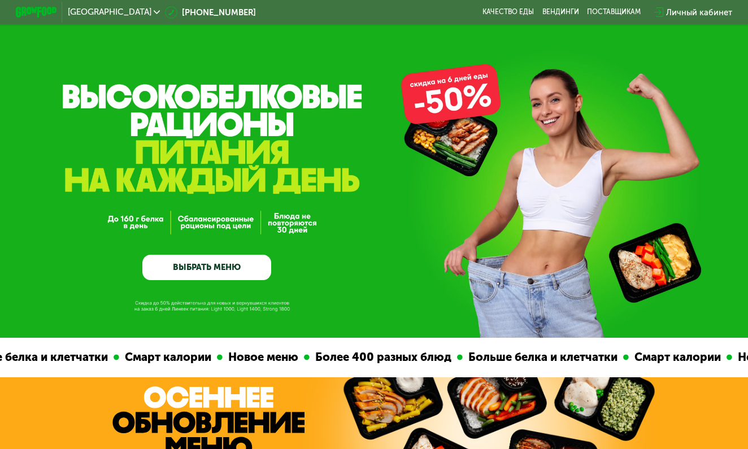
click at [696, 11] on div "Личный кабинет" at bounding box center [699, 12] width 66 height 12
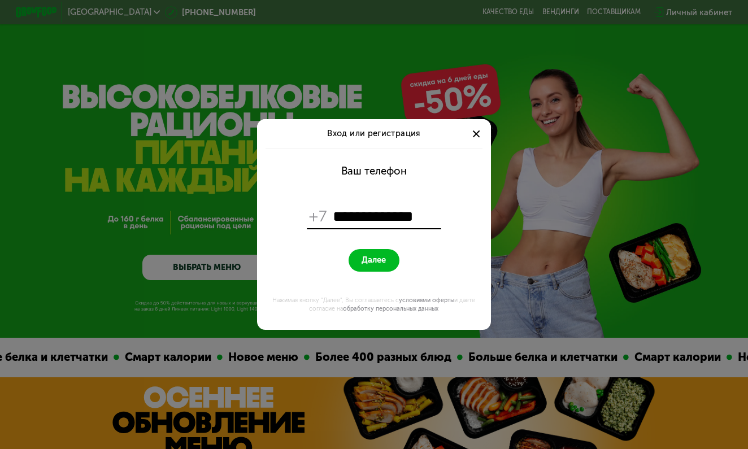
type input "**********"
click at [374, 261] on button "Далее" at bounding box center [374, 260] width 51 height 23
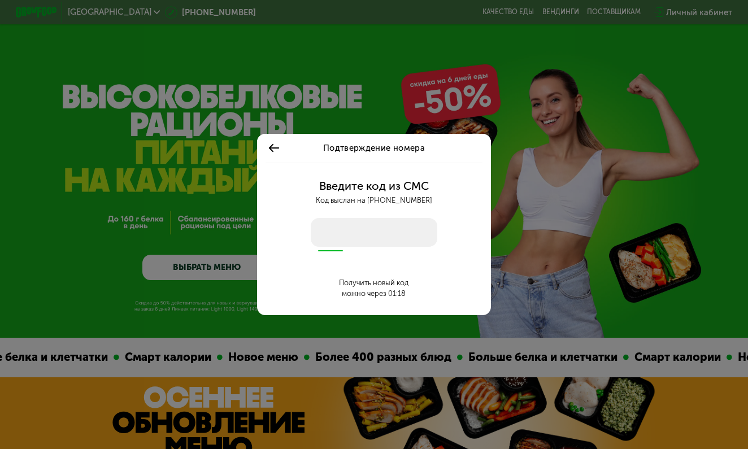
click at [269, 146] on icon at bounding box center [274, 148] width 12 height 12
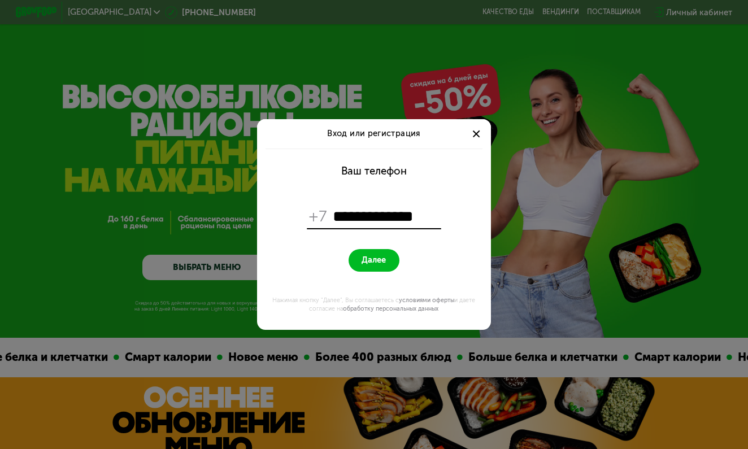
click at [474, 135] on div at bounding box center [476, 134] width 12 height 12
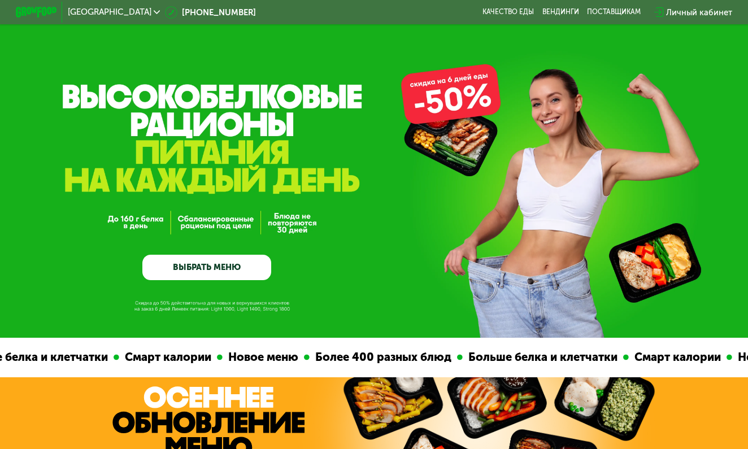
click at [704, 6] on div "Личный кабинет" at bounding box center [699, 12] width 66 height 12
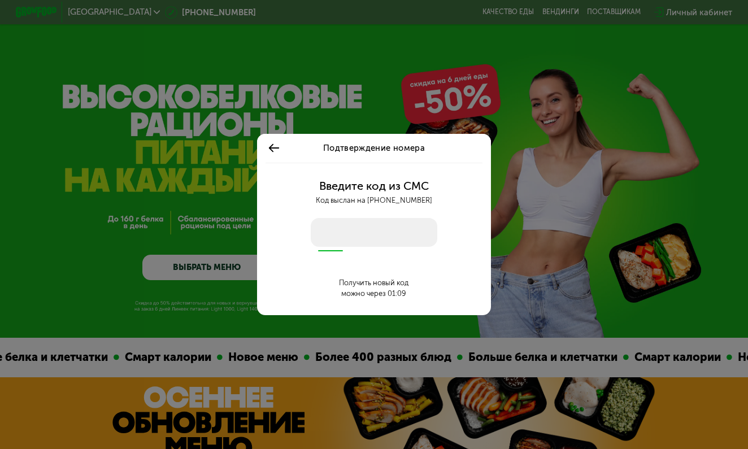
click at [279, 149] on icon at bounding box center [274, 148] width 12 height 12
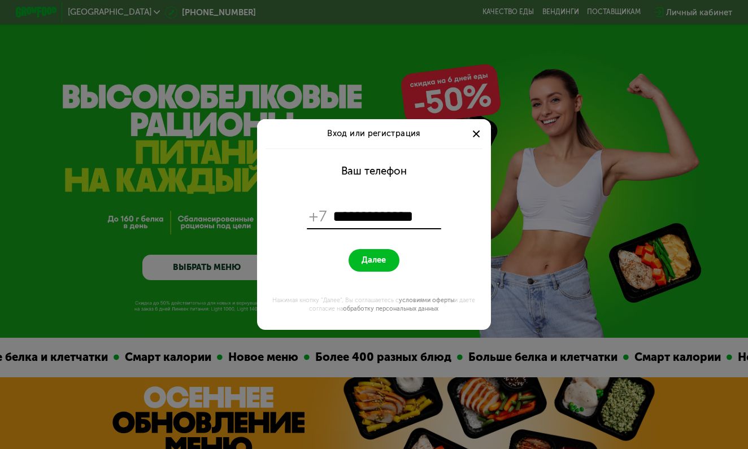
type input "**********"
click at [374, 261] on button "Далее" at bounding box center [374, 260] width 51 height 23
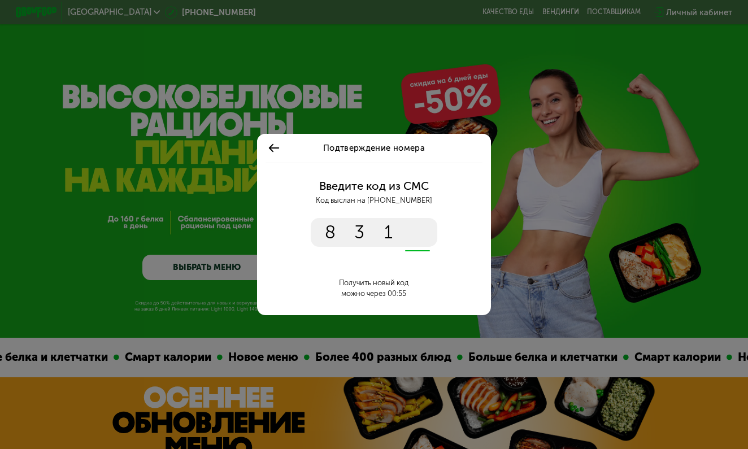
type input "****"
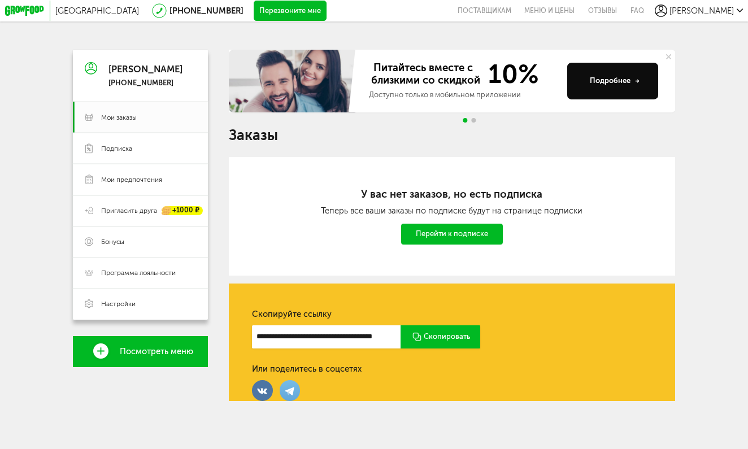
click at [439, 335] on div at bounding box center [441, 337] width 80 height 23
click at [137, 205] on link "Пригласить друга +1000 ₽" at bounding box center [140, 211] width 135 height 31
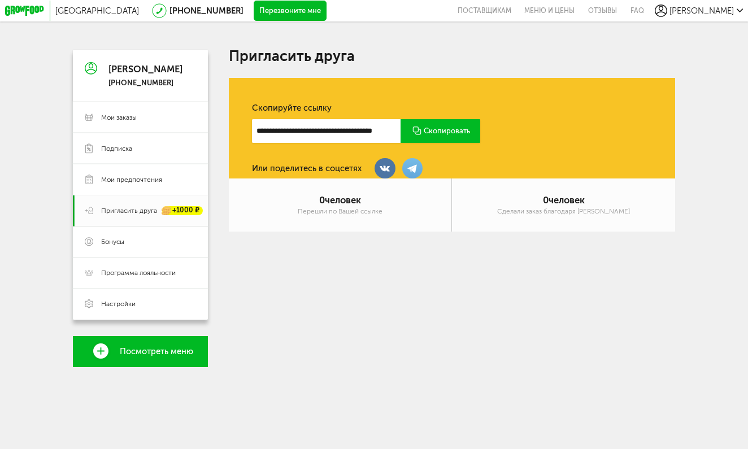
click at [450, 127] on div at bounding box center [441, 130] width 80 height 23
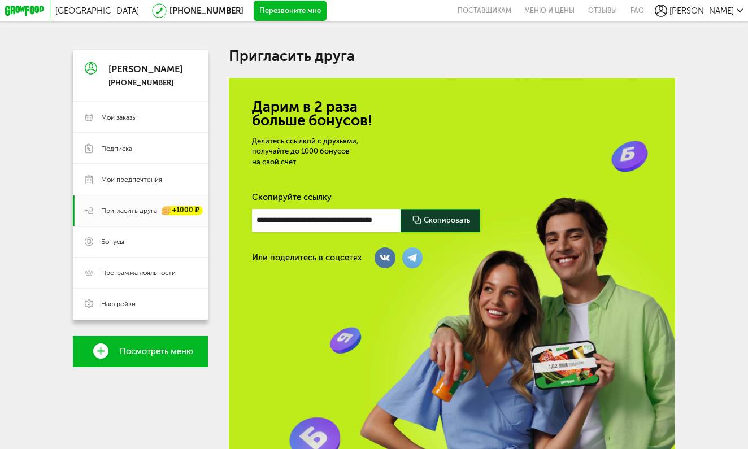
click at [737, 11] on icon at bounding box center [740, 10] width 6 height 6
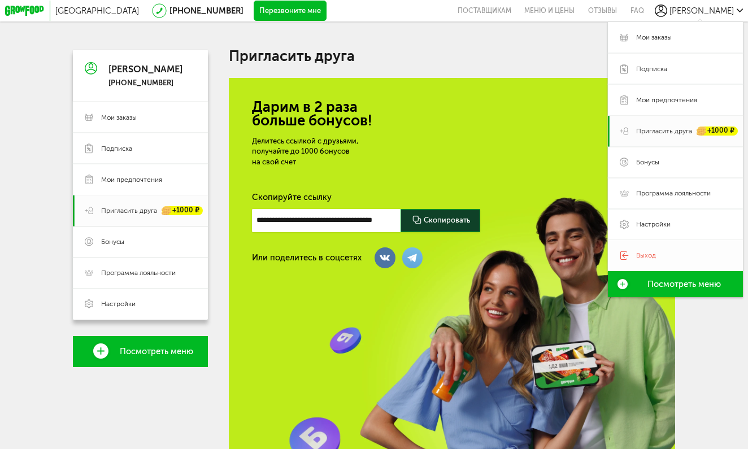
click at [651, 257] on span "Выход" at bounding box center [646, 255] width 20 height 9
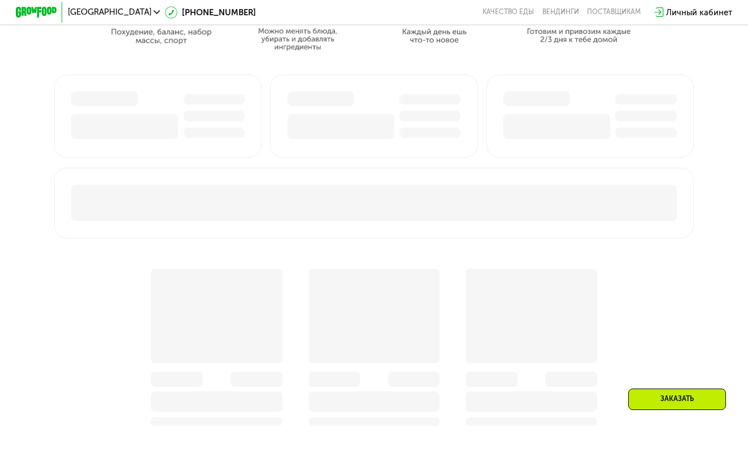
scroll to position [591, 0]
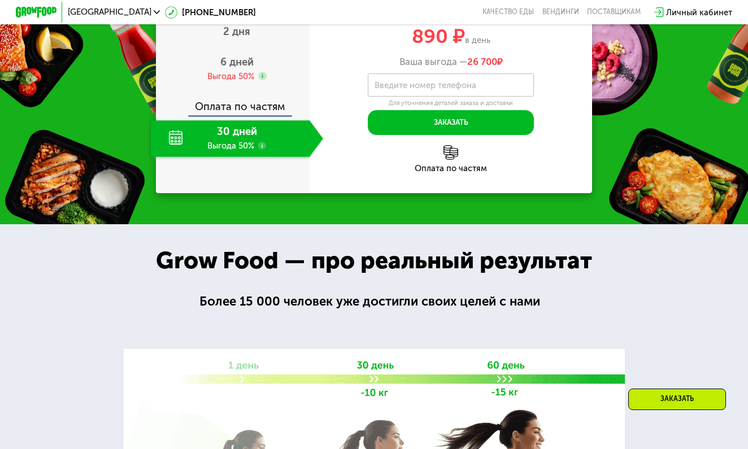
scroll to position [1272, 0]
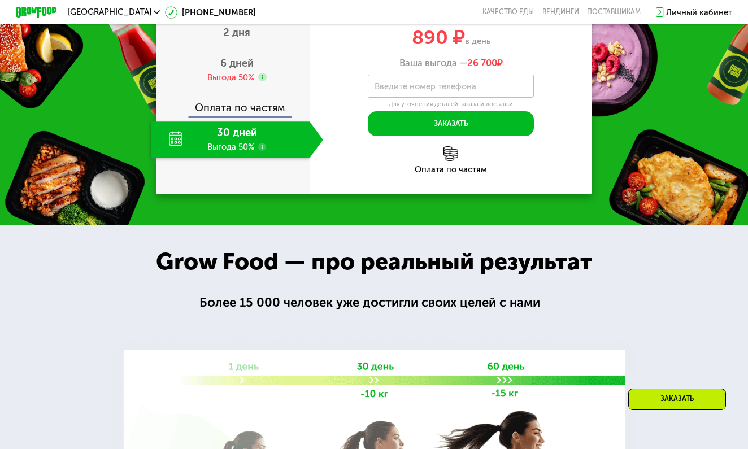
click at [265, 151] on use at bounding box center [262, 147] width 8 height 8
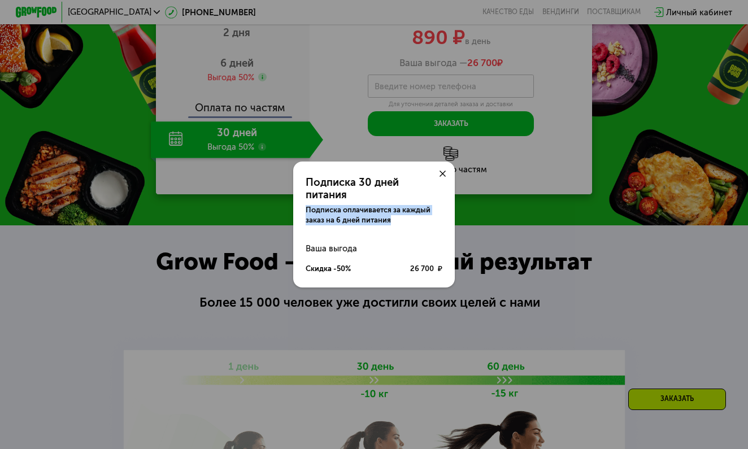
drag, startPoint x: 396, startPoint y: 219, endPoint x: 303, endPoint y: 200, distance: 94.7
click at [303, 200] on div "Подписка 30 дней питания Подписка оплачивается за каждый заказ на 6 дней питания" at bounding box center [374, 194] width 162 height 64
click at [343, 215] on div "Подписка оплачивается за каждый заказ на 6 дней питания" at bounding box center [374, 215] width 137 height 21
drag, startPoint x: 337, startPoint y: 214, endPoint x: 344, endPoint y: 214, distance: 6.2
click at [344, 214] on div "Подписка оплачивается за каждый заказ на 6 дней питания" at bounding box center [374, 215] width 137 height 21
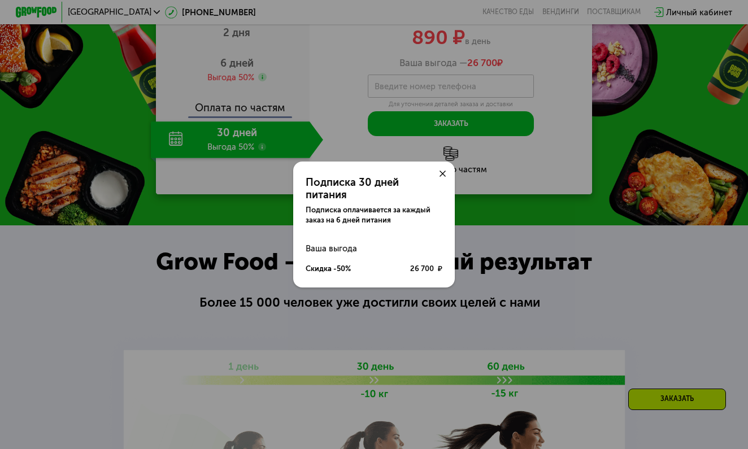
click at [441, 176] on div at bounding box center [442, 174] width 25 height 25
click at [443, 177] on icon at bounding box center [443, 174] width 6 height 6
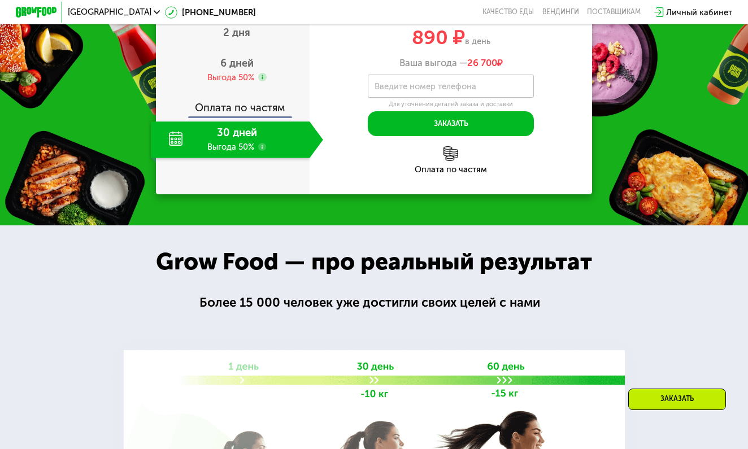
click at [228, 11] on div "Оплата сразу" at bounding box center [233, 4] width 153 height 14
click at [249, 39] on span "2 дня" at bounding box center [236, 33] width 27 height 12
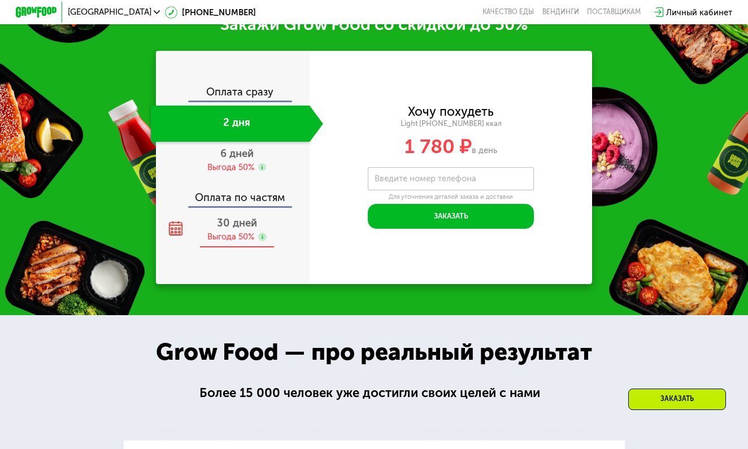
click at [236, 224] on span "30 дней" at bounding box center [237, 223] width 40 height 12
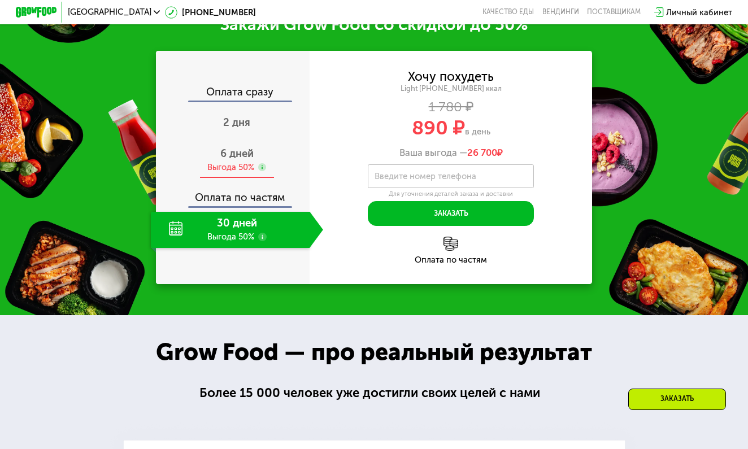
click at [237, 157] on div "6 дней Выгода 50%" at bounding box center [237, 160] width 172 height 36
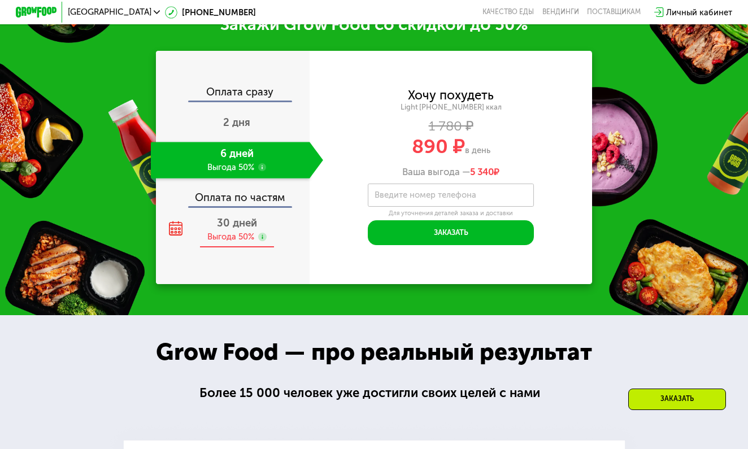
click at [225, 222] on span "30 дней" at bounding box center [237, 223] width 40 height 12
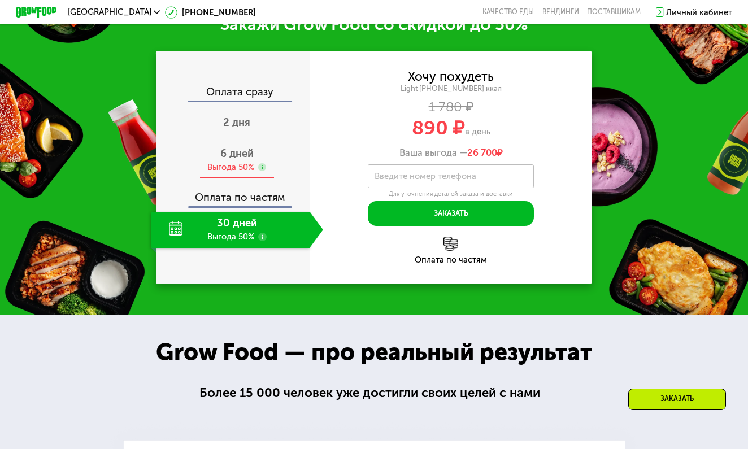
click at [230, 162] on div "Выгода 50%" at bounding box center [230, 167] width 47 height 11
